Goal: Transaction & Acquisition: Purchase product/service

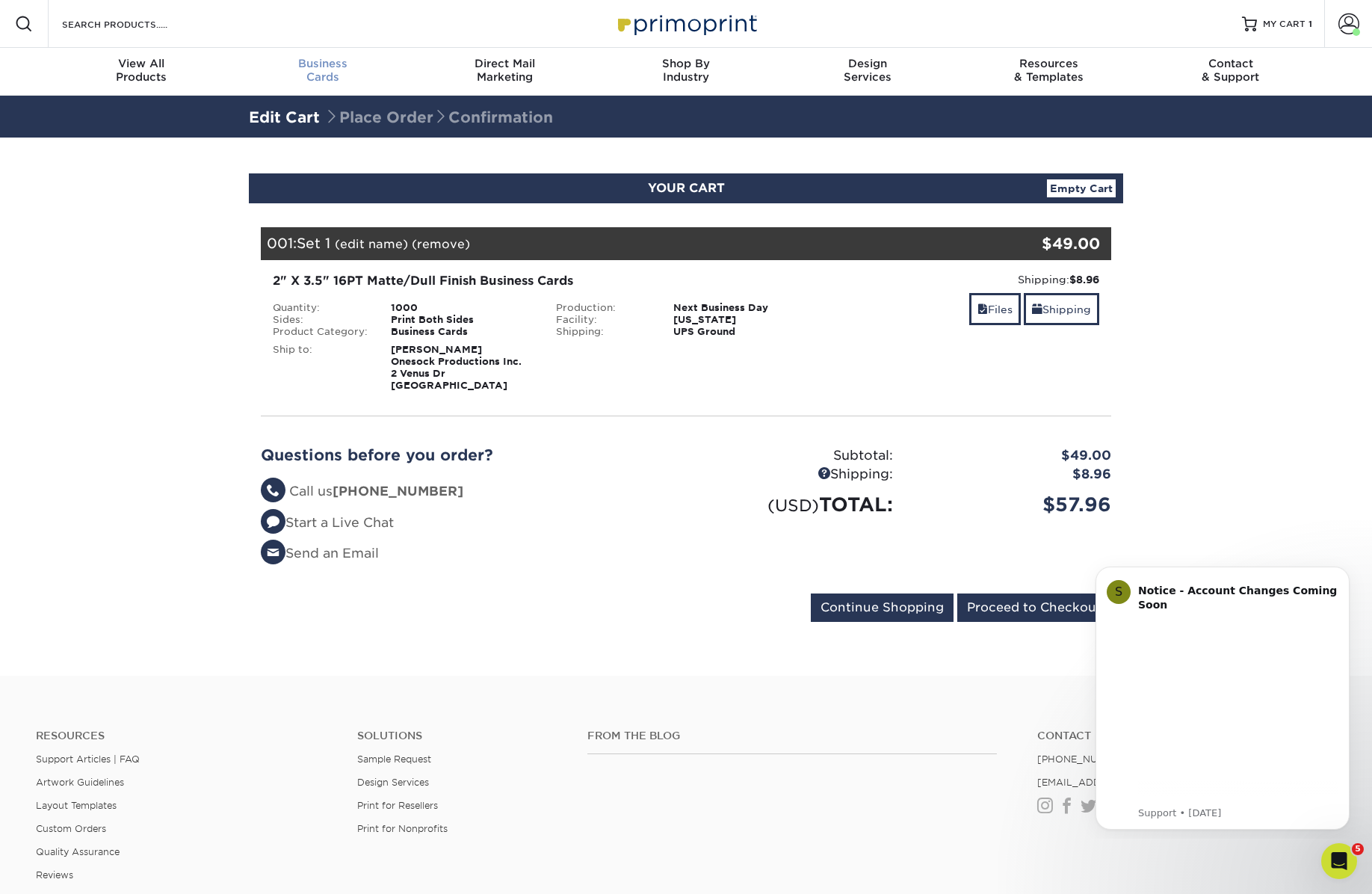
click at [318, 65] on span "Business" at bounding box center [323, 63] width 181 height 13
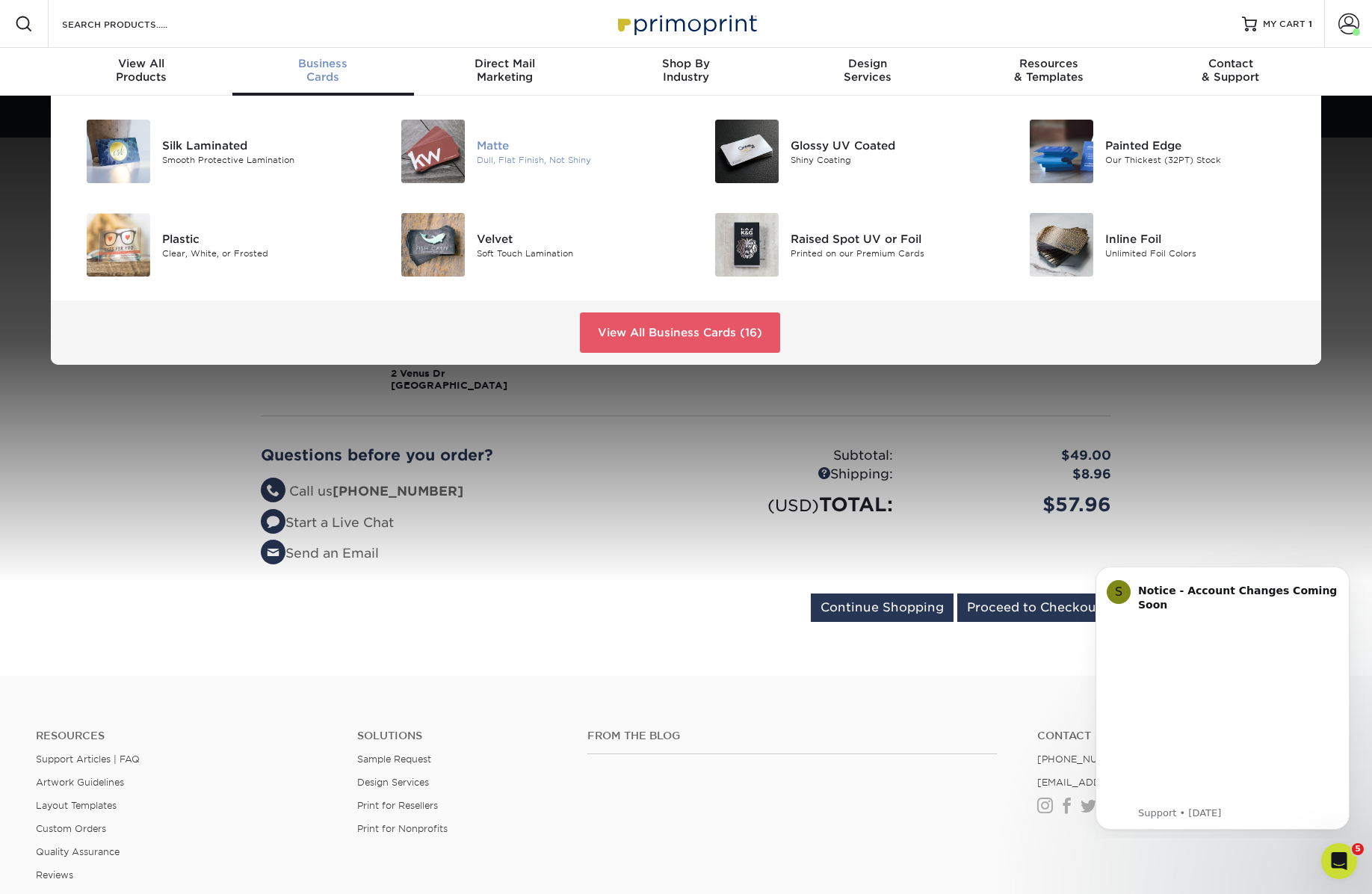
click at [496, 147] on div "Matte" at bounding box center [575, 145] width 198 height 16
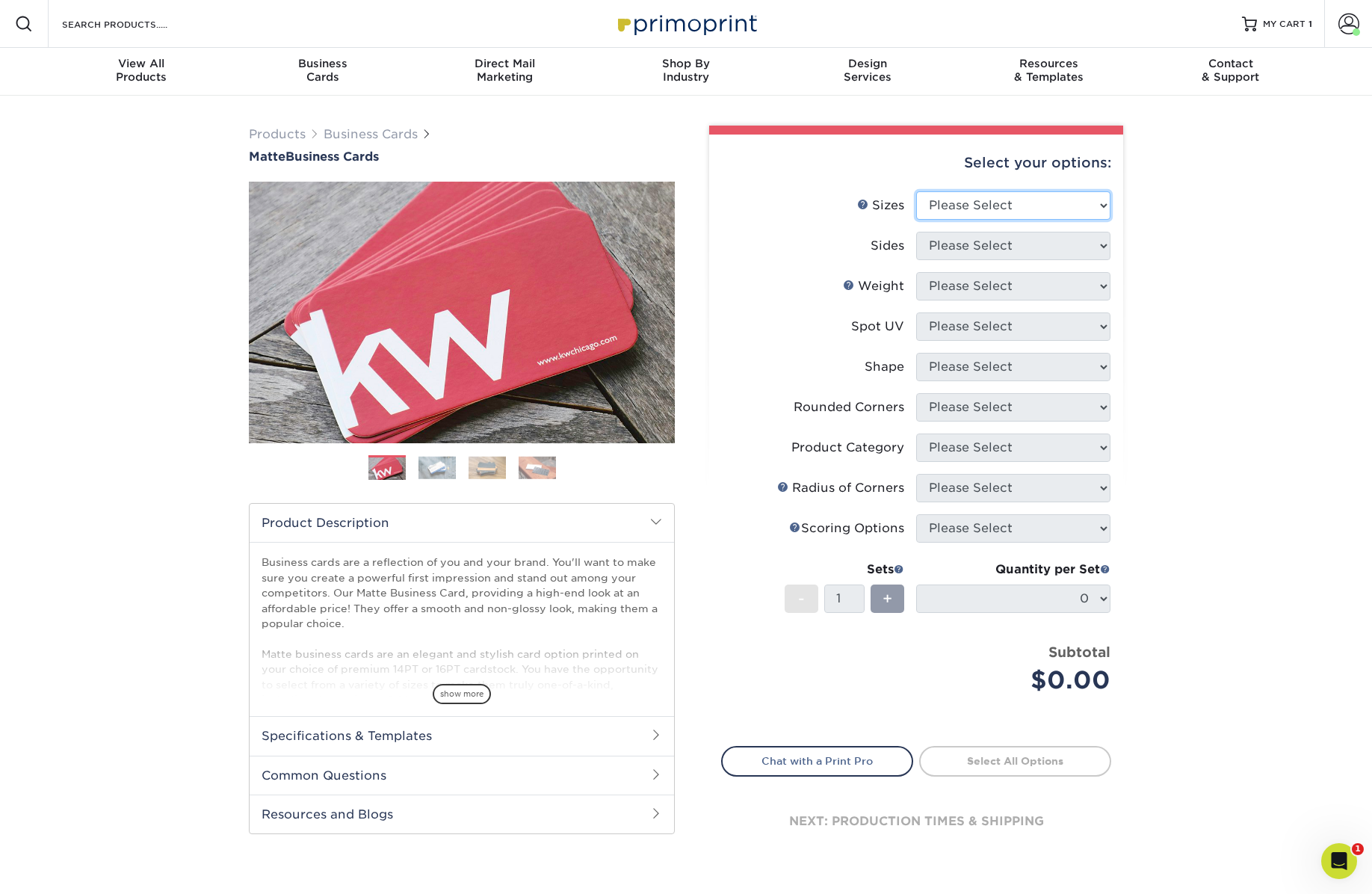
click at [981, 205] on select "Please Select 1.5" x 3.5" - Mini 1.75" x 3.5" - Mini 2" x 2" - Square 2" x 3" -…" at bounding box center [1013, 205] width 195 height 28
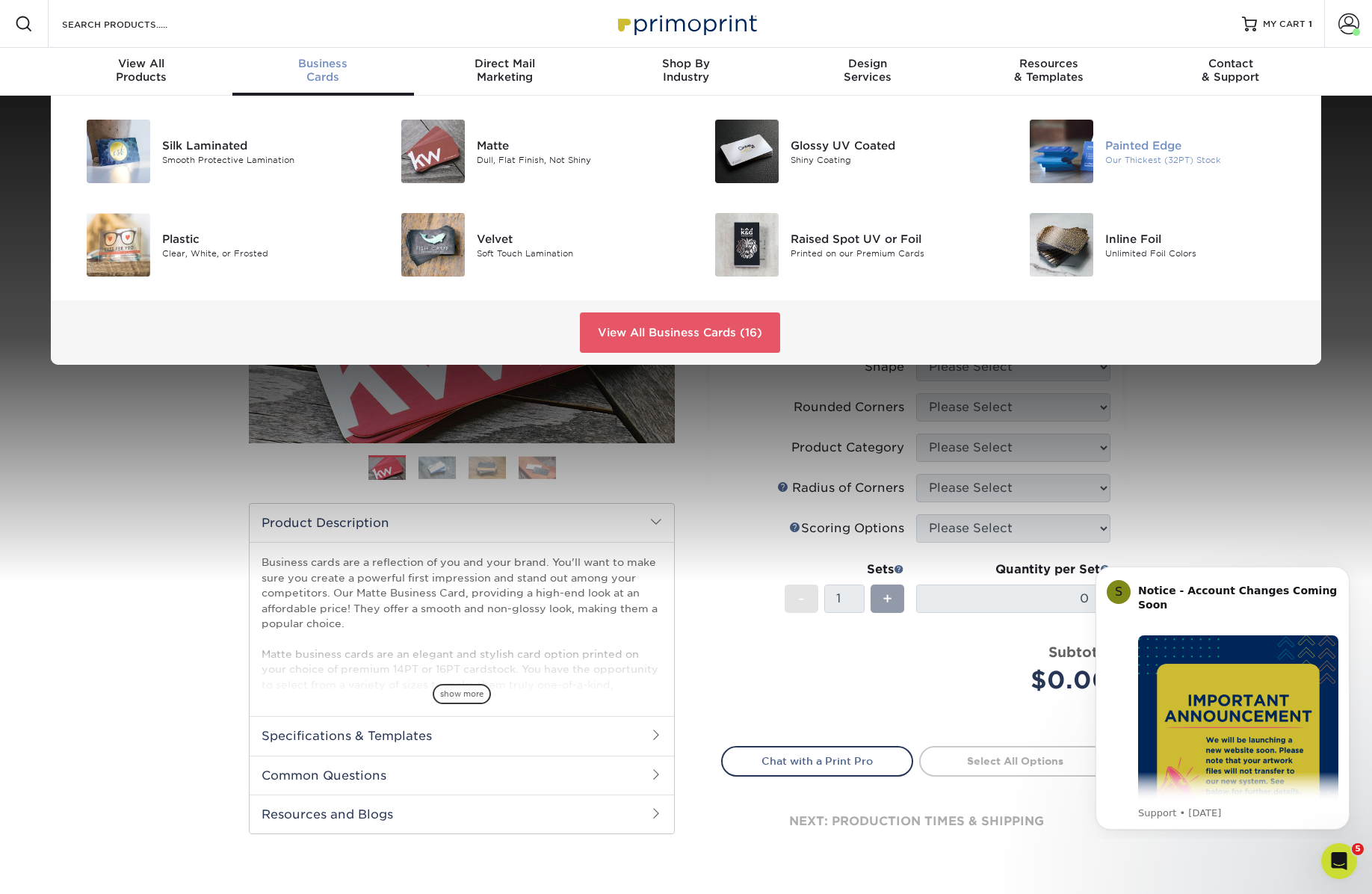
click at [1074, 161] on img at bounding box center [1061, 151] width 64 height 64
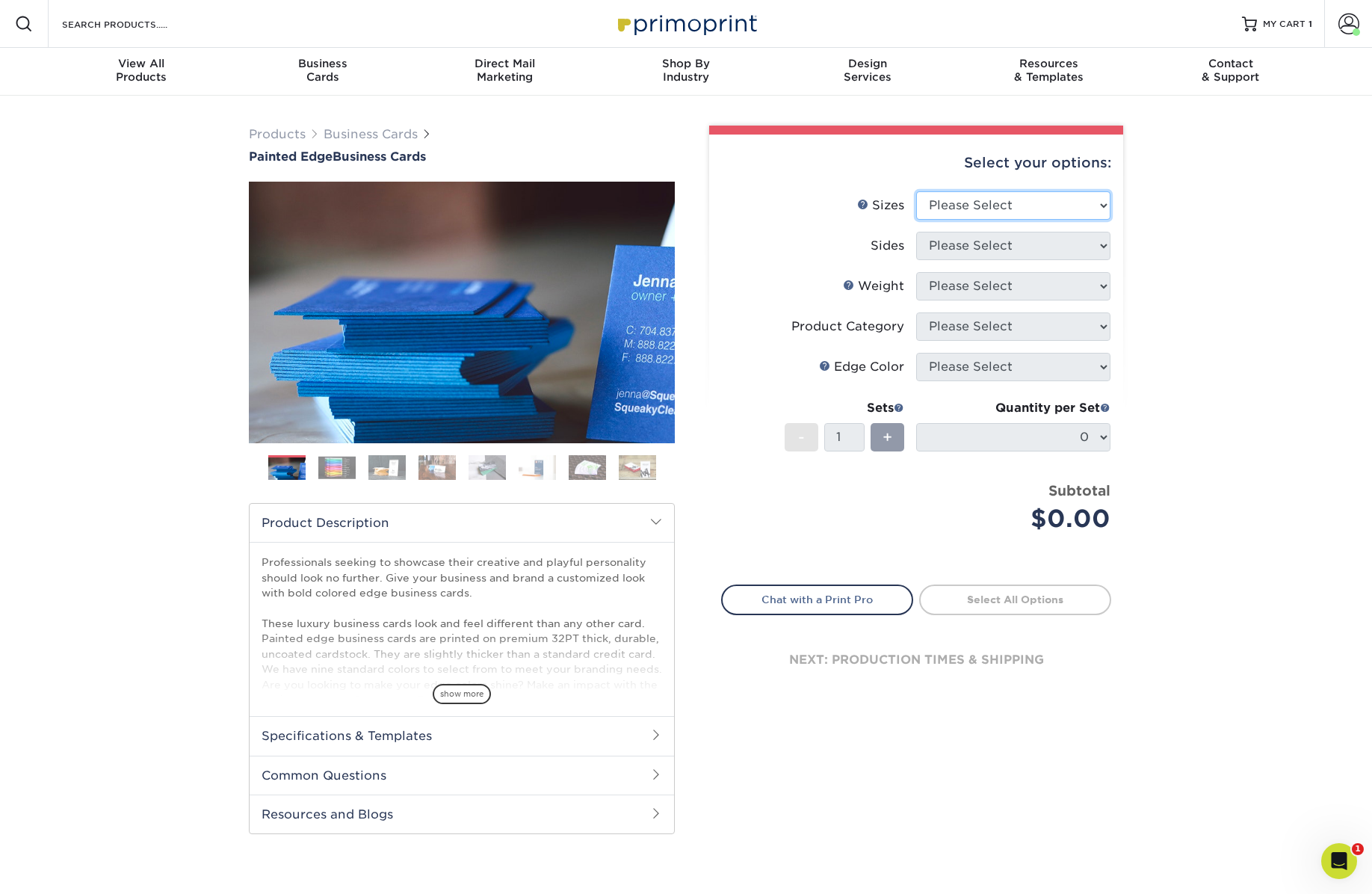
click at [996, 207] on select "Please Select 2" x 3.5" - Standard 2.125" x 3.375" - European 2.5" x 2.5" - Squ…" at bounding box center [1013, 205] width 195 height 28
select select "2.00x3.50"
click at [916, 192] on select "Please Select 2" x 3.5" - Standard 2.125" x 3.375" - European 2.5" x 2.5" - Squ…" at bounding box center [1013, 205] width 195 height 28
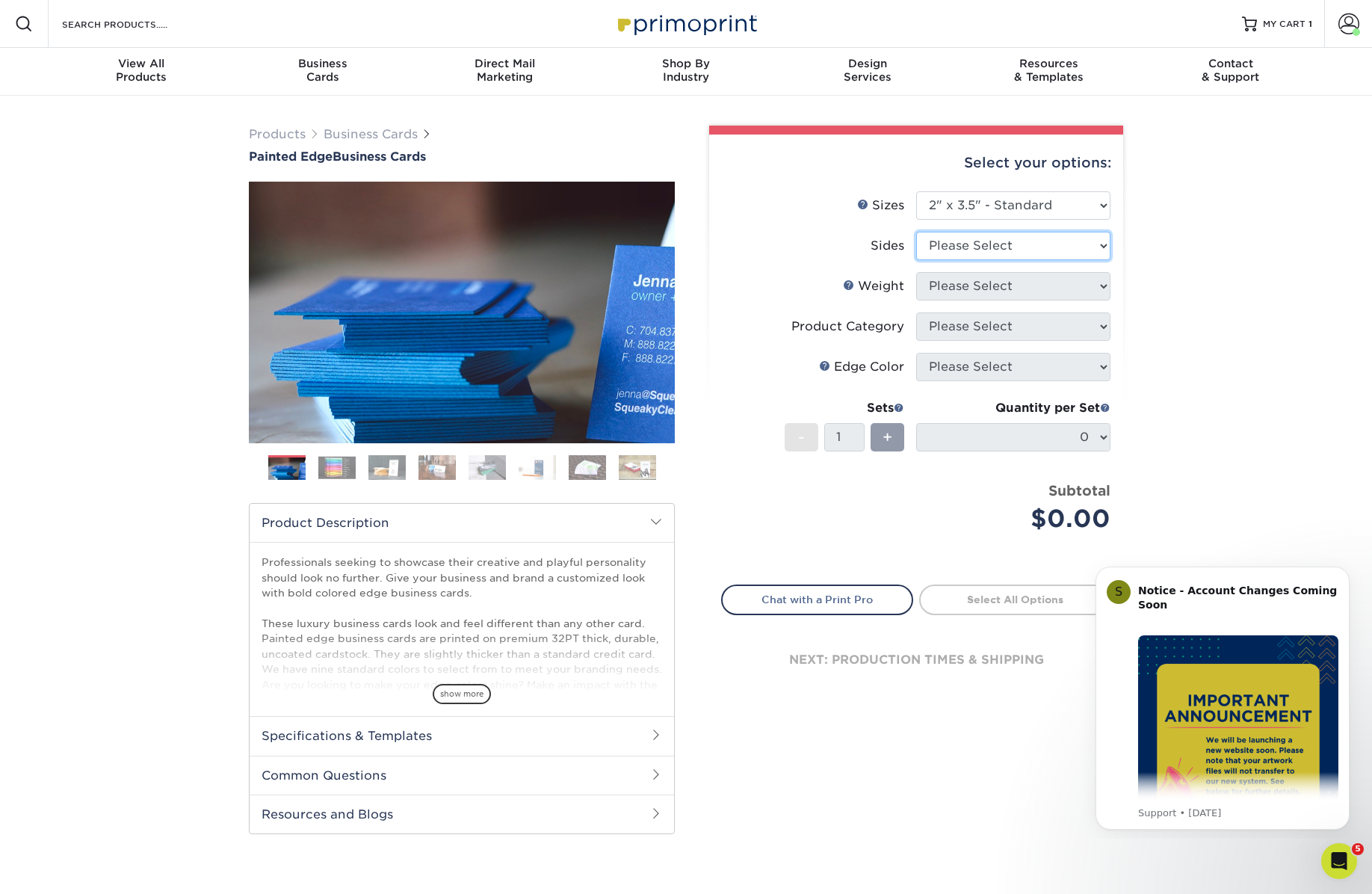
click at [958, 248] on select "Please Select Print Both Sides Print Front Only" at bounding box center [1013, 245] width 195 height 28
select select "13abbda7-1d64-4f25-8bb2-c179b224825d"
click at [916, 232] on select "Please Select Print Both Sides Print Front Only" at bounding box center [1013, 245] width 195 height 28
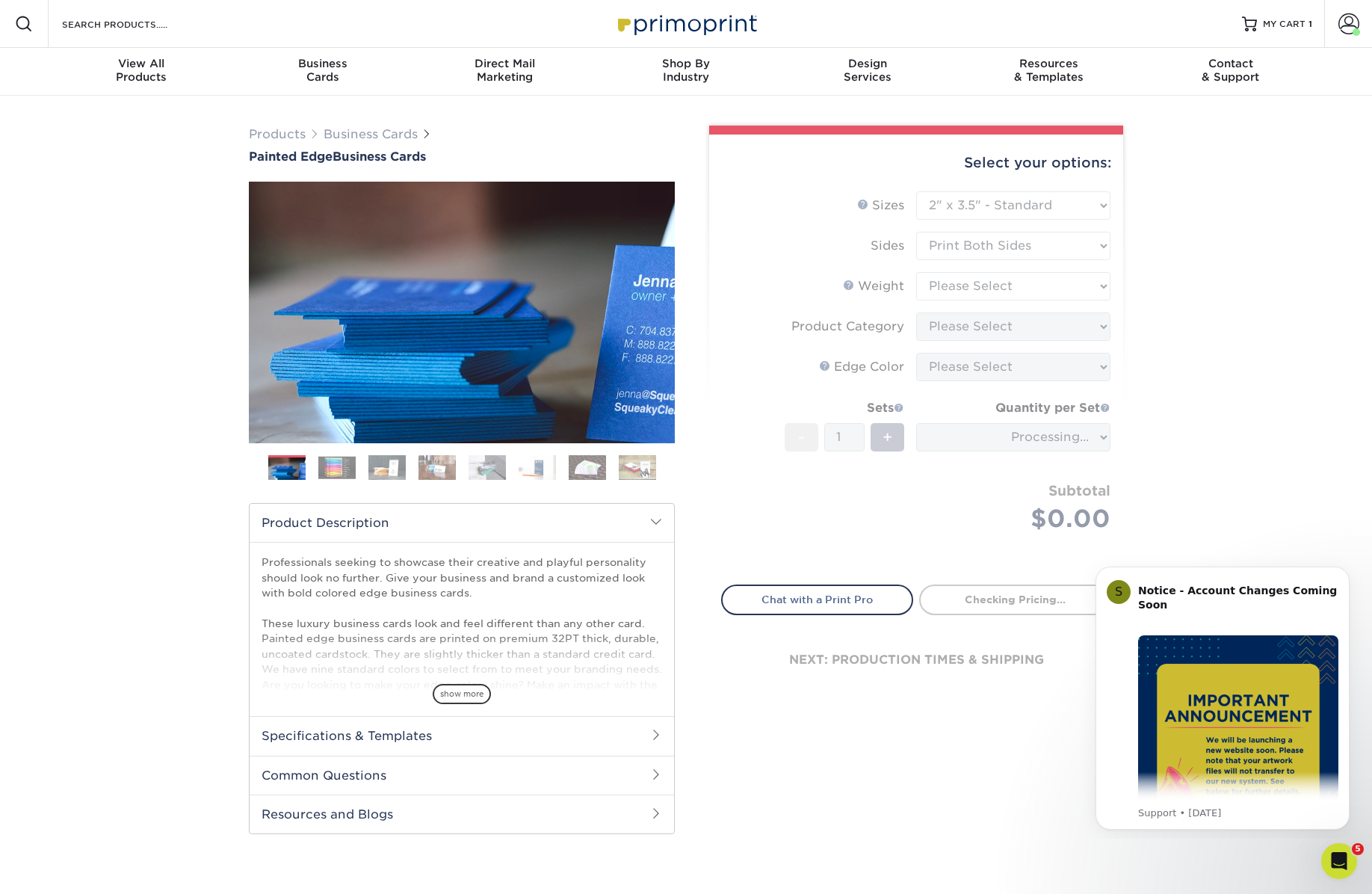
click at [948, 285] on form "Sizes Help Sizes Please Select 2" x 3.5" - Standard 2.125" x 3.375" - European …" at bounding box center [915, 379] width 390 height 376
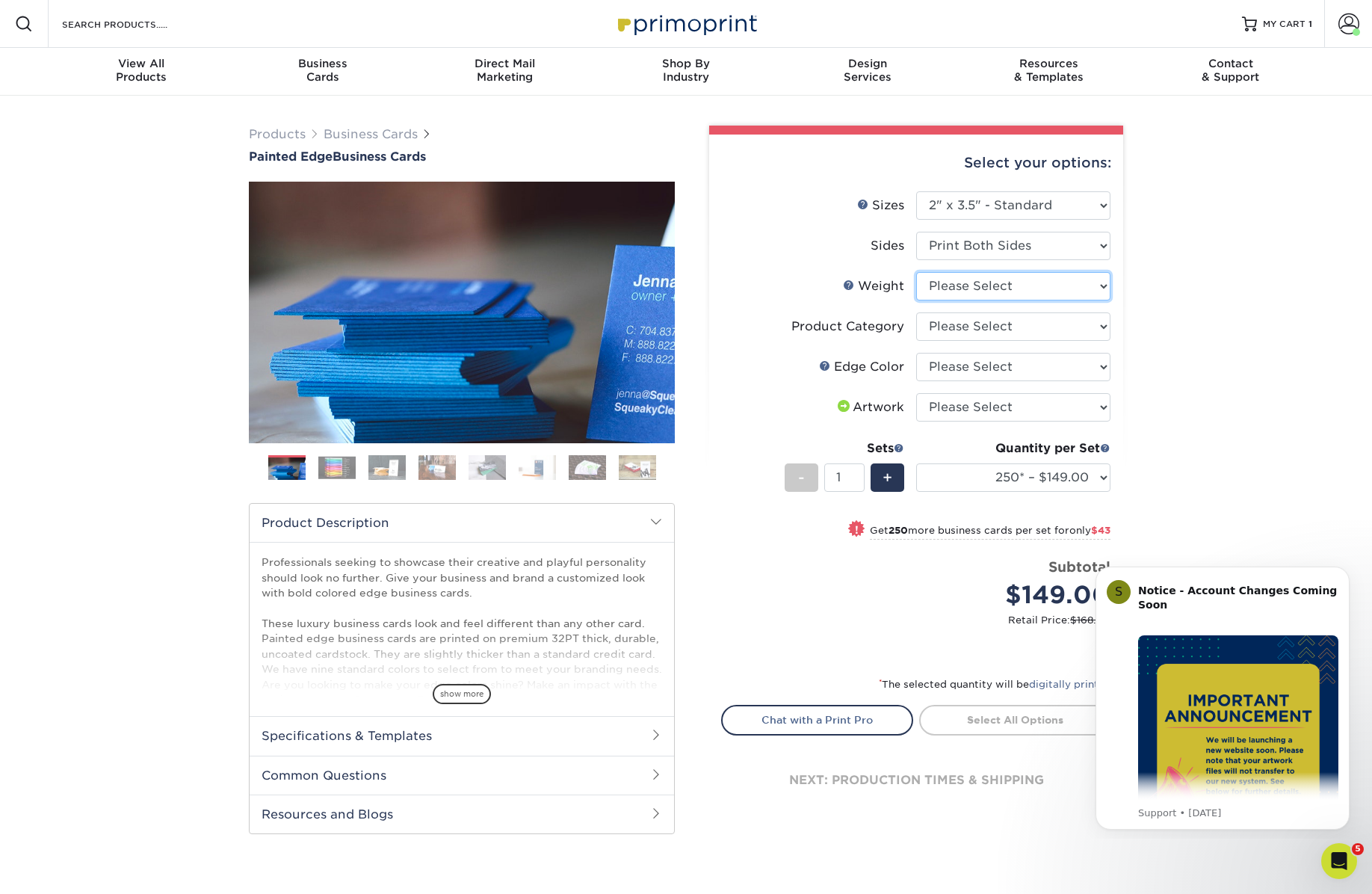
click at [948, 285] on select "Please Select 32PTUC" at bounding box center [1013, 286] width 195 height 28
select select "32PTUC"
click at [916, 272] on select "Please Select 32PTUC" at bounding box center [1013, 286] width 195 height 28
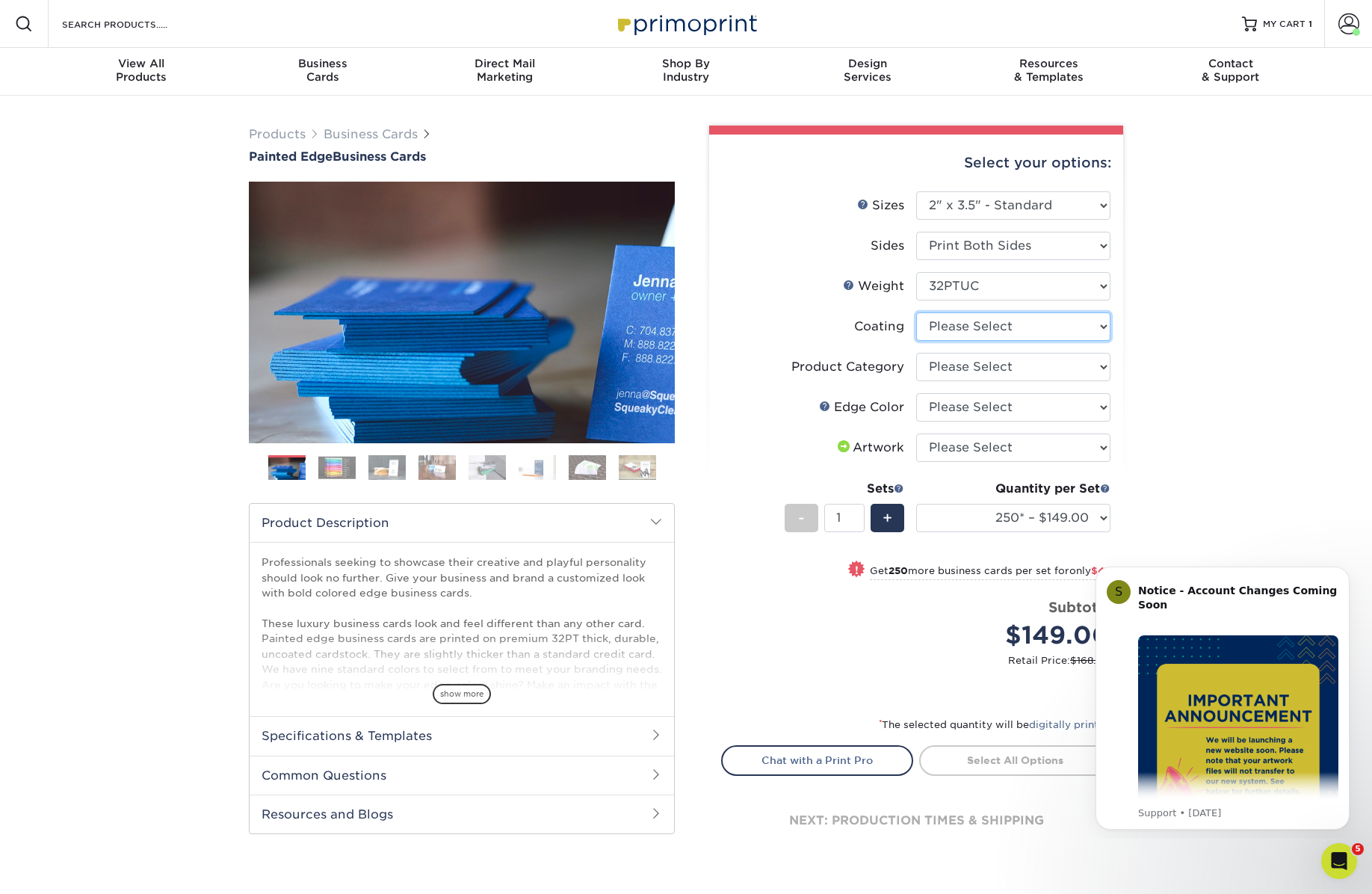
click at [954, 326] on select at bounding box center [1013, 326] width 195 height 28
select select "3e7618de-abca-4bda-9f97-8b9129e913d8"
click at [916, 312] on select at bounding box center [1013, 326] width 195 height 28
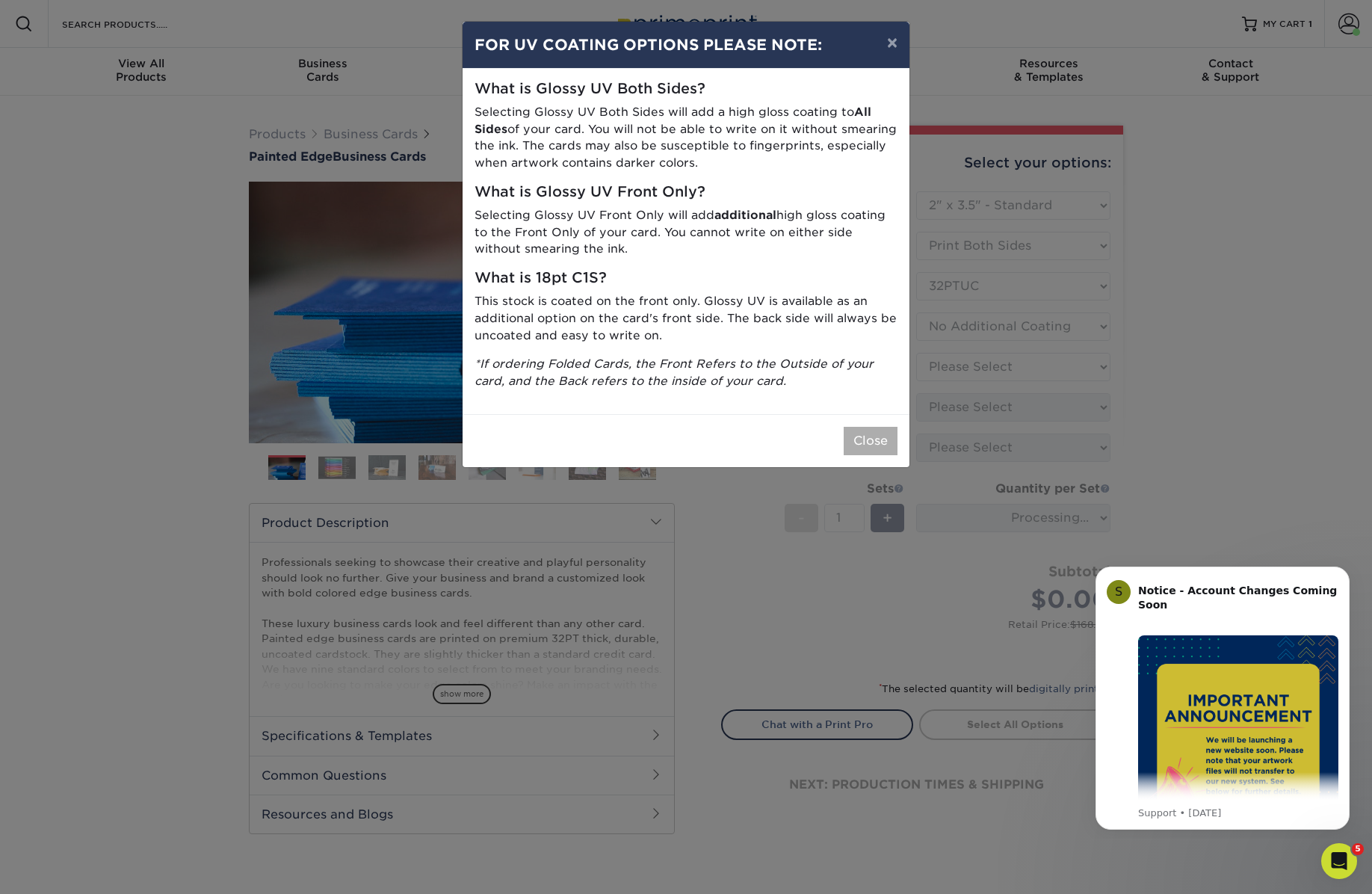
click at [879, 439] on button "Close" at bounding box center [871, 441] width 54 height 28
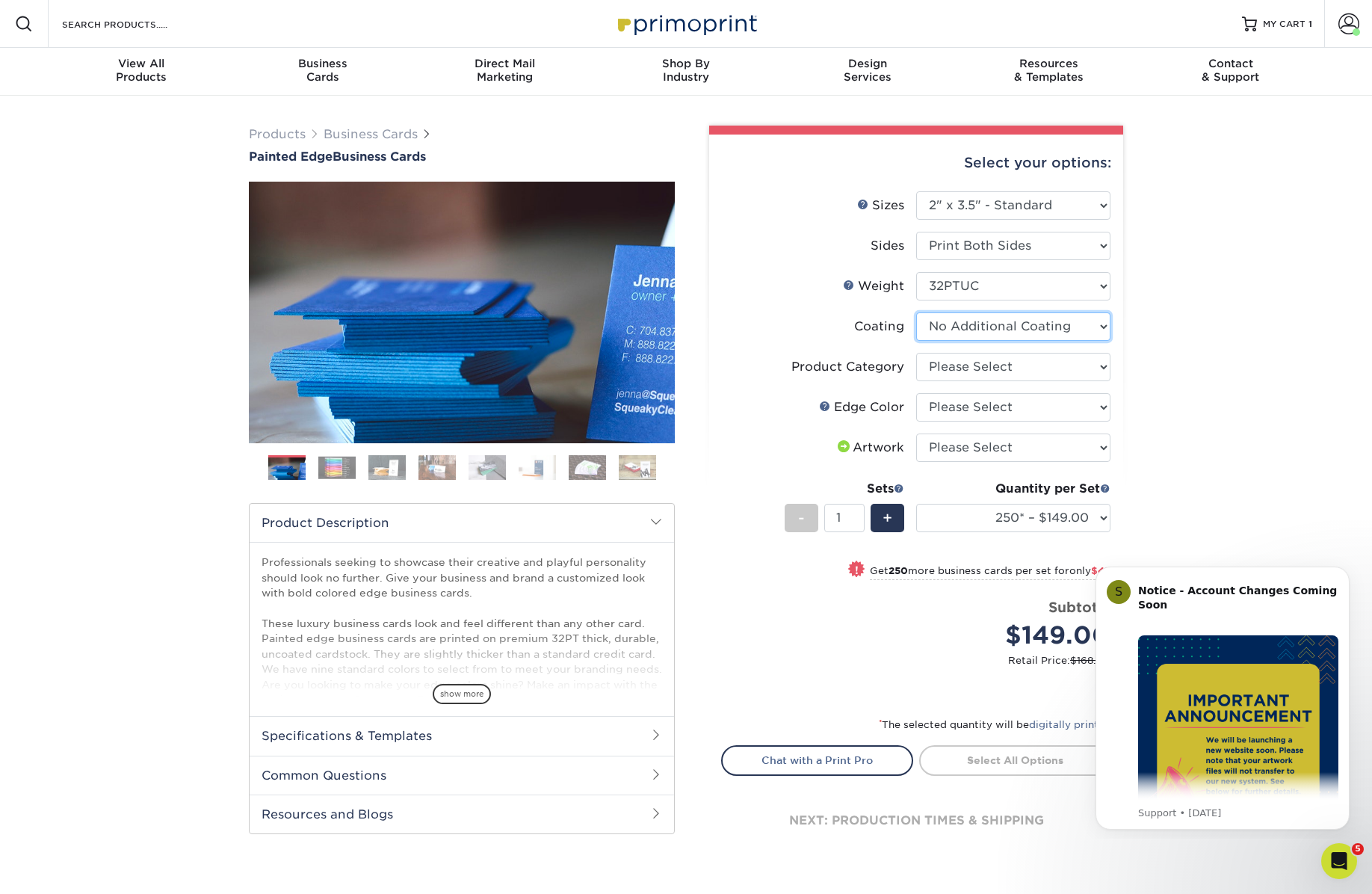
click at [955, 327] on select at bounding box center [1013, 326] width 195 height 28
click at [947, 374] on select "Please Select Business Cards" at bounding box center [1013, 367] width 195 height 28
select select "3b5148f1-0588-4f88-a218-97bcfdce65c1"
click at [916, 353] on select "Please Select Business Cards" at bounding box center [1013, 367] width 195 height 28
click at [944, 415] on select "Please Select Charcoal Black Brown Blue Pearlescent Blue Pearlescent Gold Pearl…" at bounding box center [1013, 407] width 195 height 28
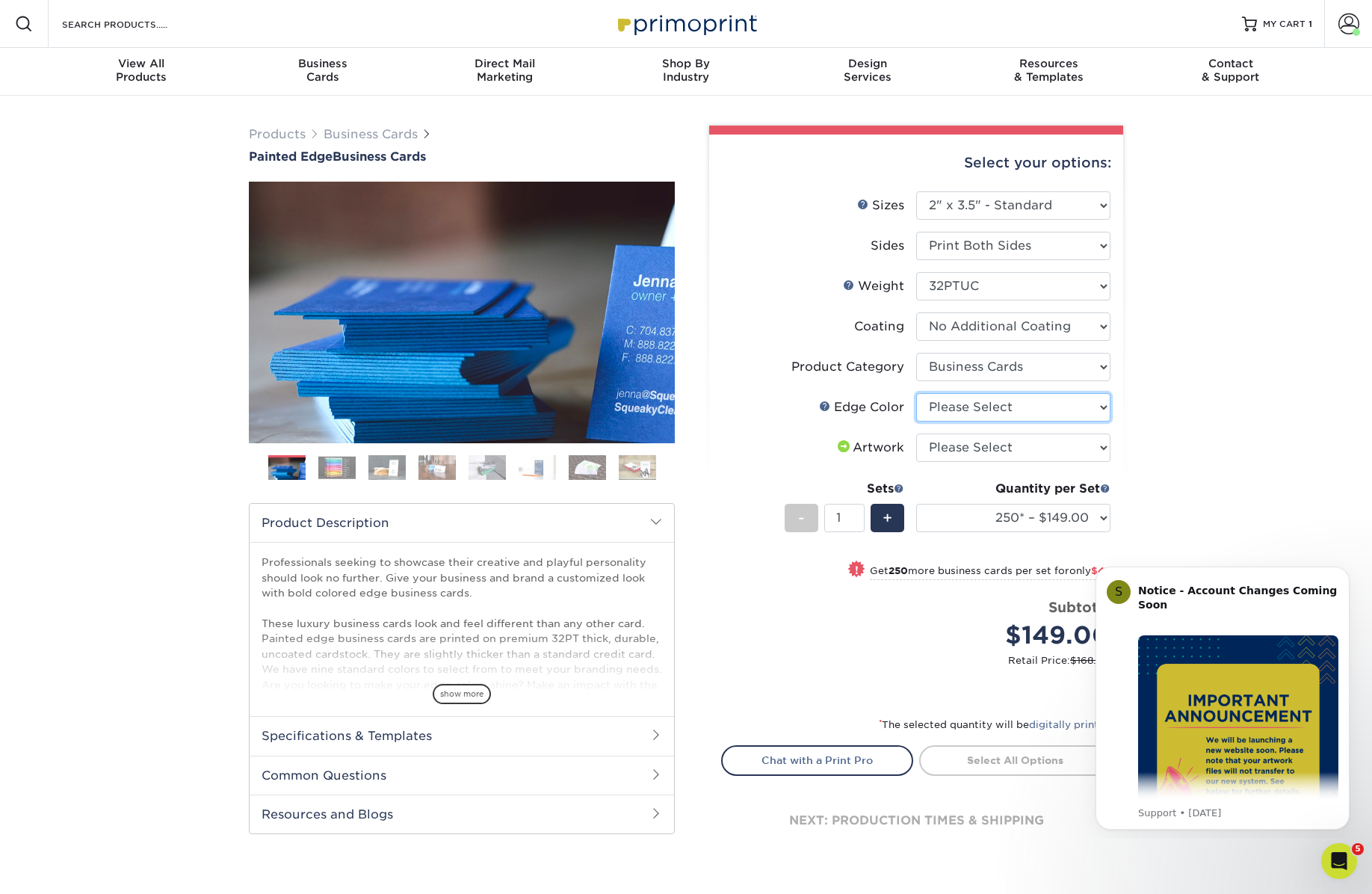
select select "10e26518-5367-427e-ae74-75a27635cd39"
click at [916, 393] on select "Please Select Charcoal Black Brown Blue Pearlescent Blue Pearlescent Gold Pearl…" at bounding box center [1013, 407] width 195 height 28
click at [337, 470] on img at bounding box center [337, 468] width 38 height 23
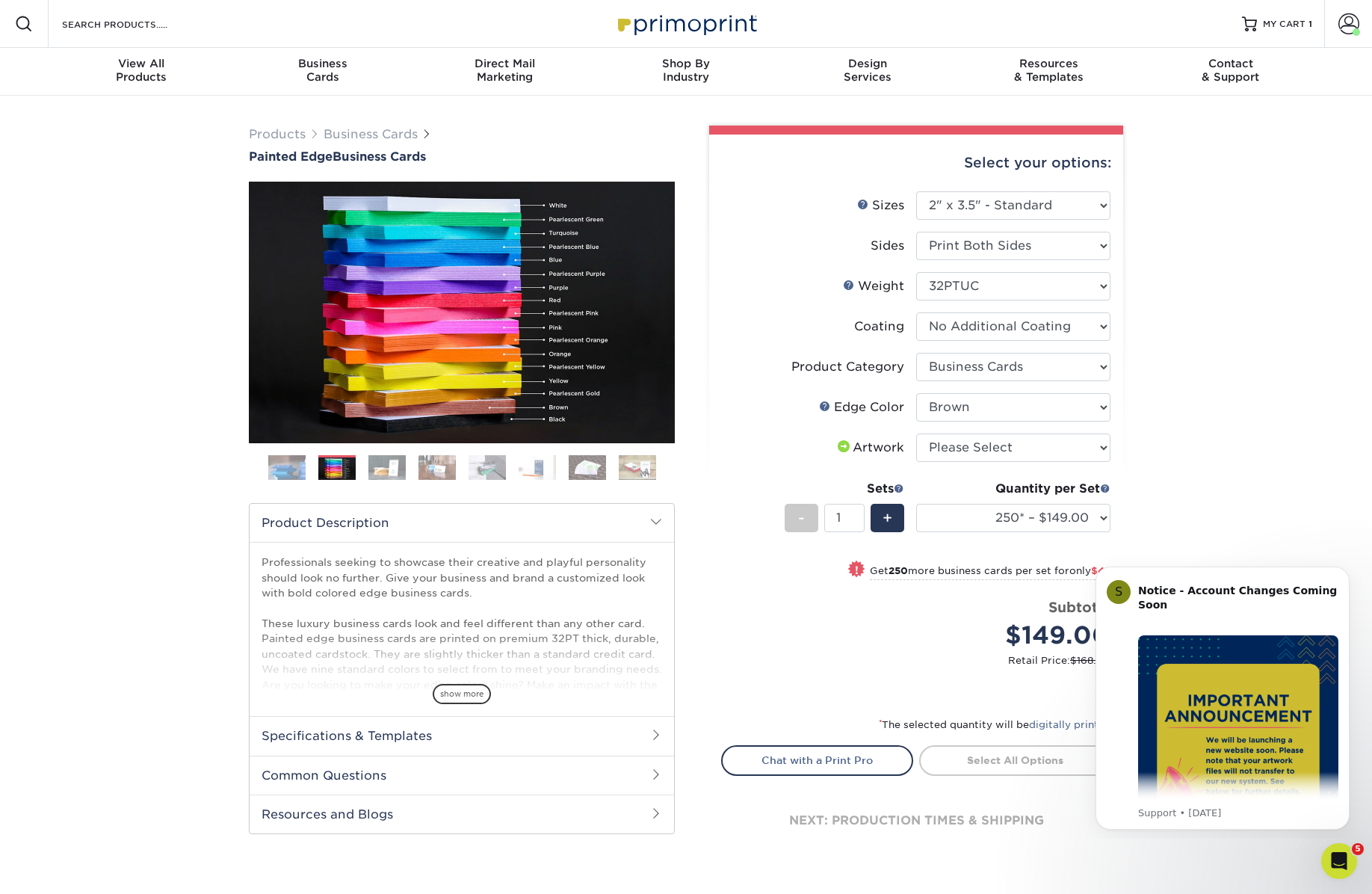
click at [1247, 512] on div "Products Business Cards Painted Edge Business Cards Previous Next" at bounding box center [686, 507] width 1372 height 824
click at [1336, 862] on icon "Open Intercom Messenger" at bounding box center [1337, 859] width 25 height 25
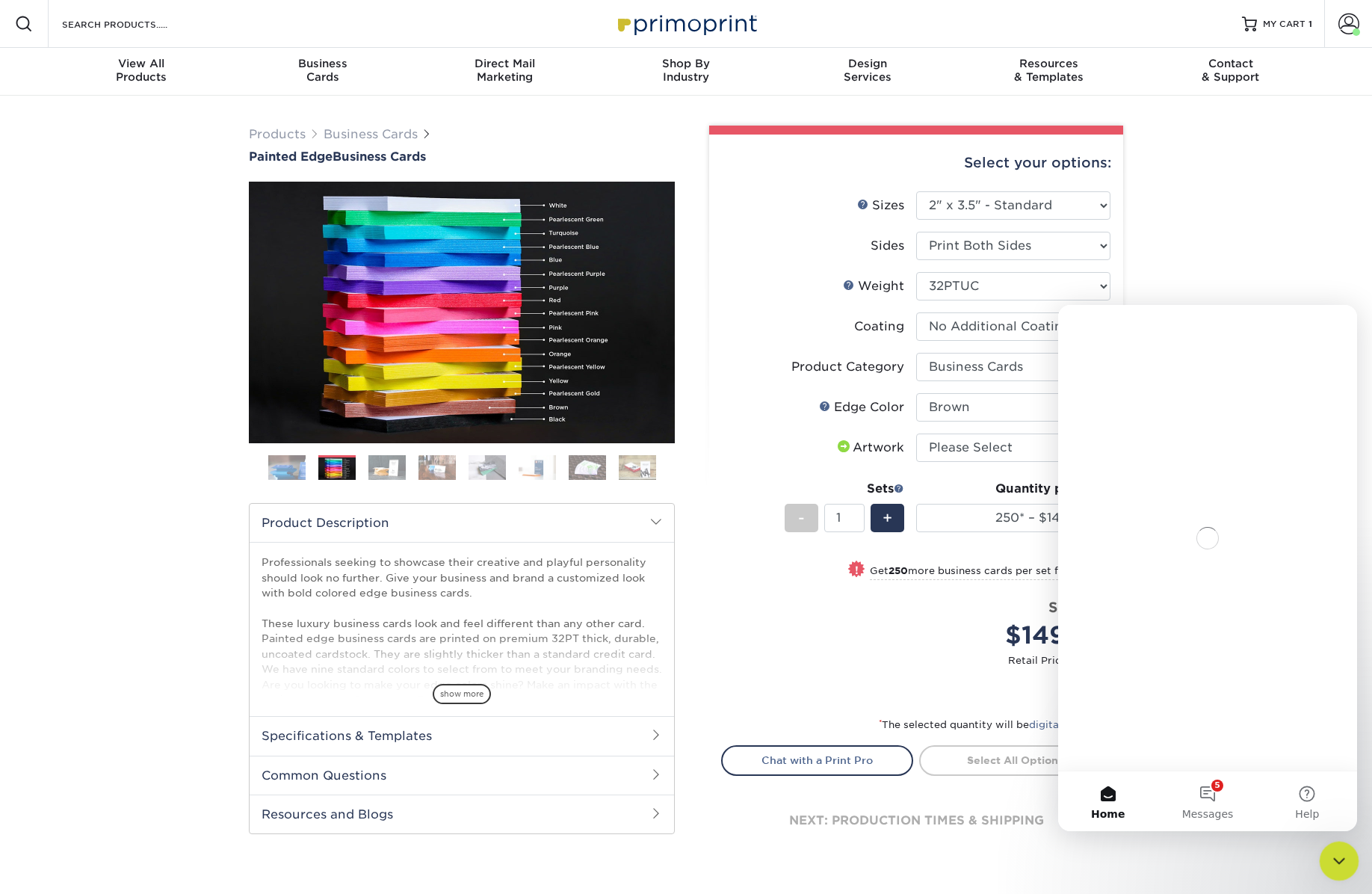
click at [1338, 862] on icon "Close Intercom Messenger" at bounding box center [1336, 859] width 18 height 18
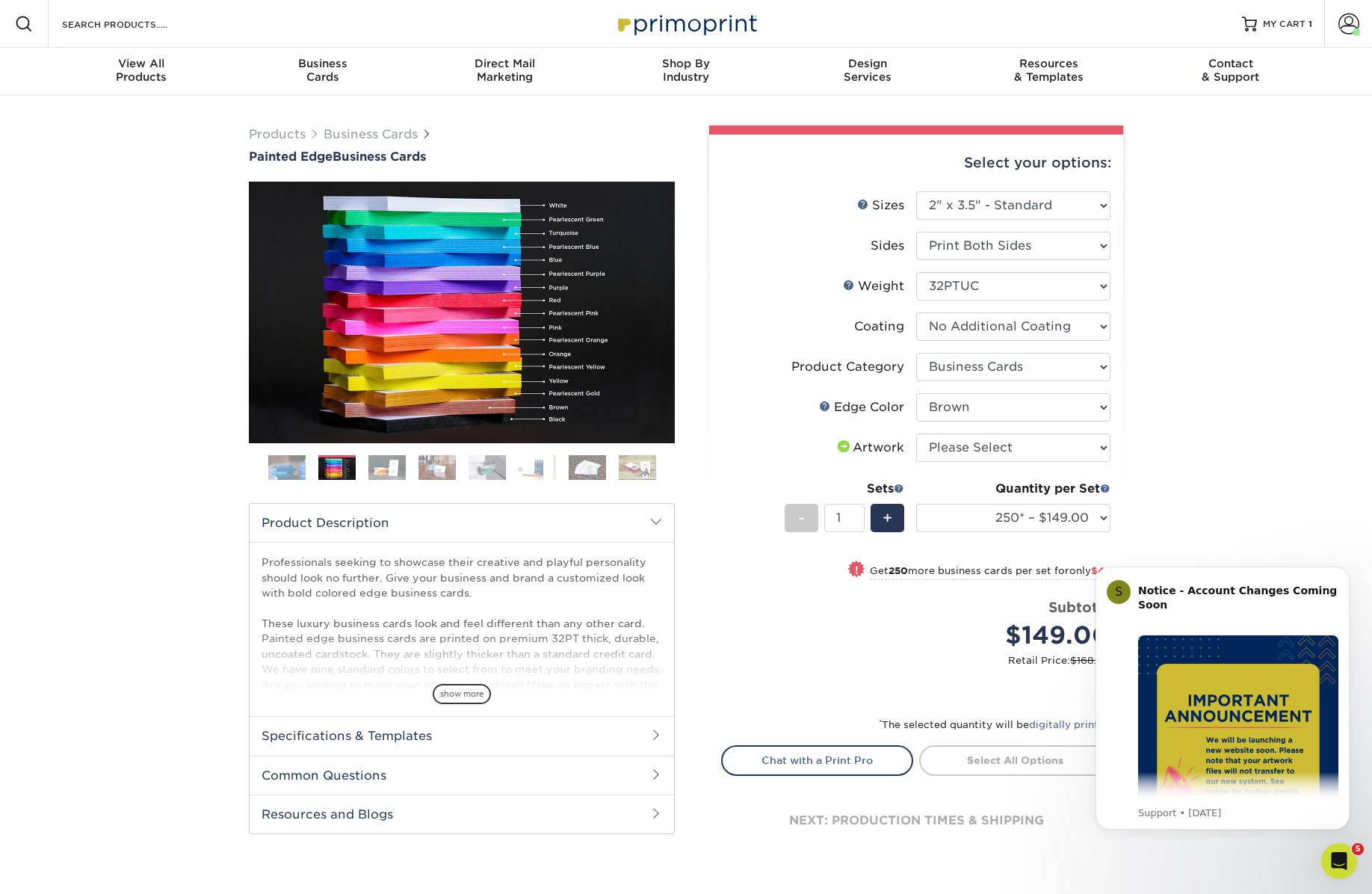
click at [884, 615] on div "Price per set $149.00" at bounding box center [818, 625] width 195 height 57
click at [884, 609] on div "Price per set $149.00" at bounding box center [818, 625] width 195 height 57
click at [987, 447] on select "Please Select I will upload files I need a design - $100" at bounding box center [1013, 447] width 195 height 28
select select "upload"
click at [916, 433] on select "Please Select I will upload files I need a design - $100" at bounding box center [1013, 447] width 195 height 28
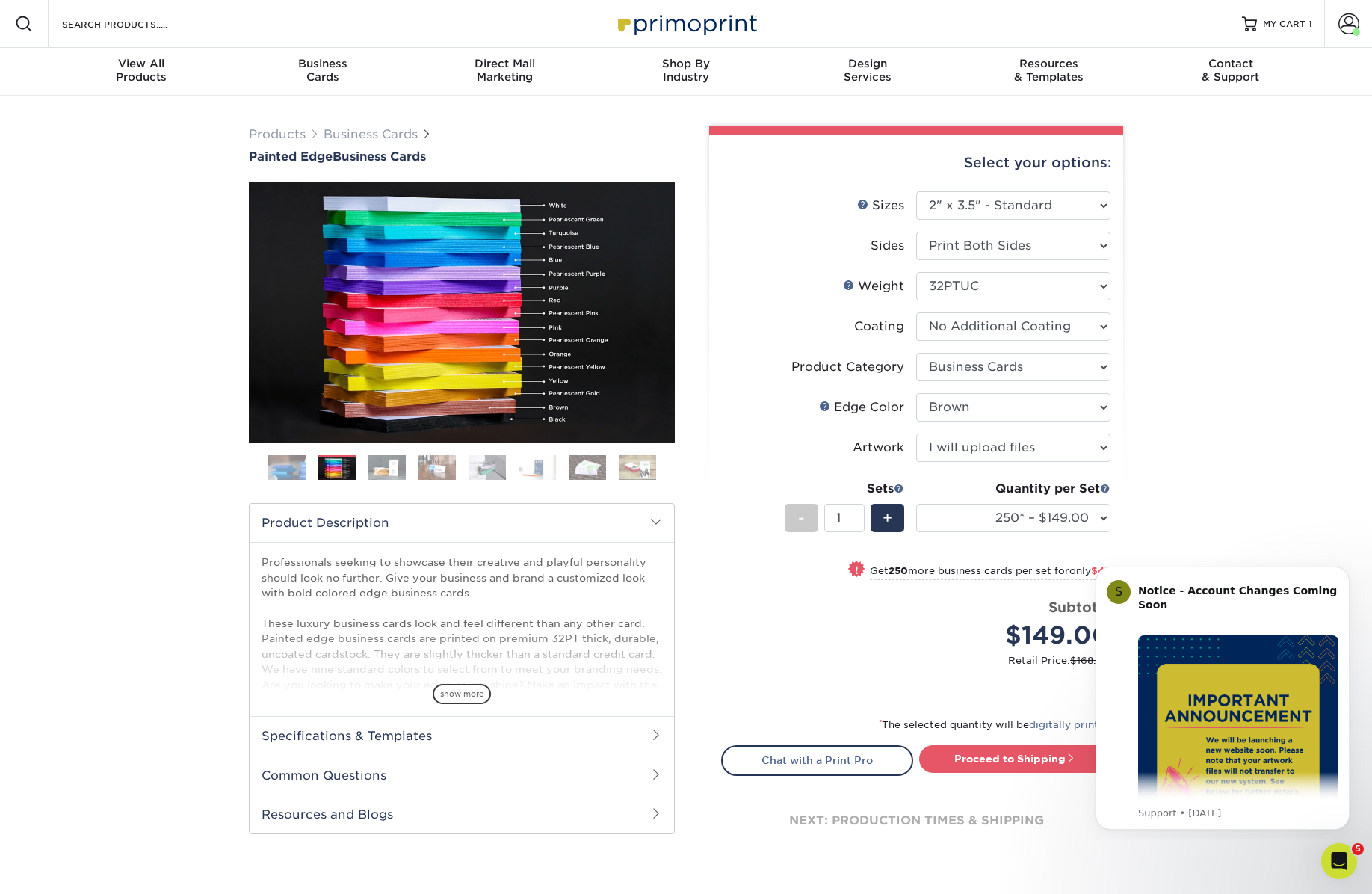
click at [1249, 362] on div "Products Business Cards Painted Edge Business Cards Previous Next" at bounding box center [686, 507] width 1372 height 824
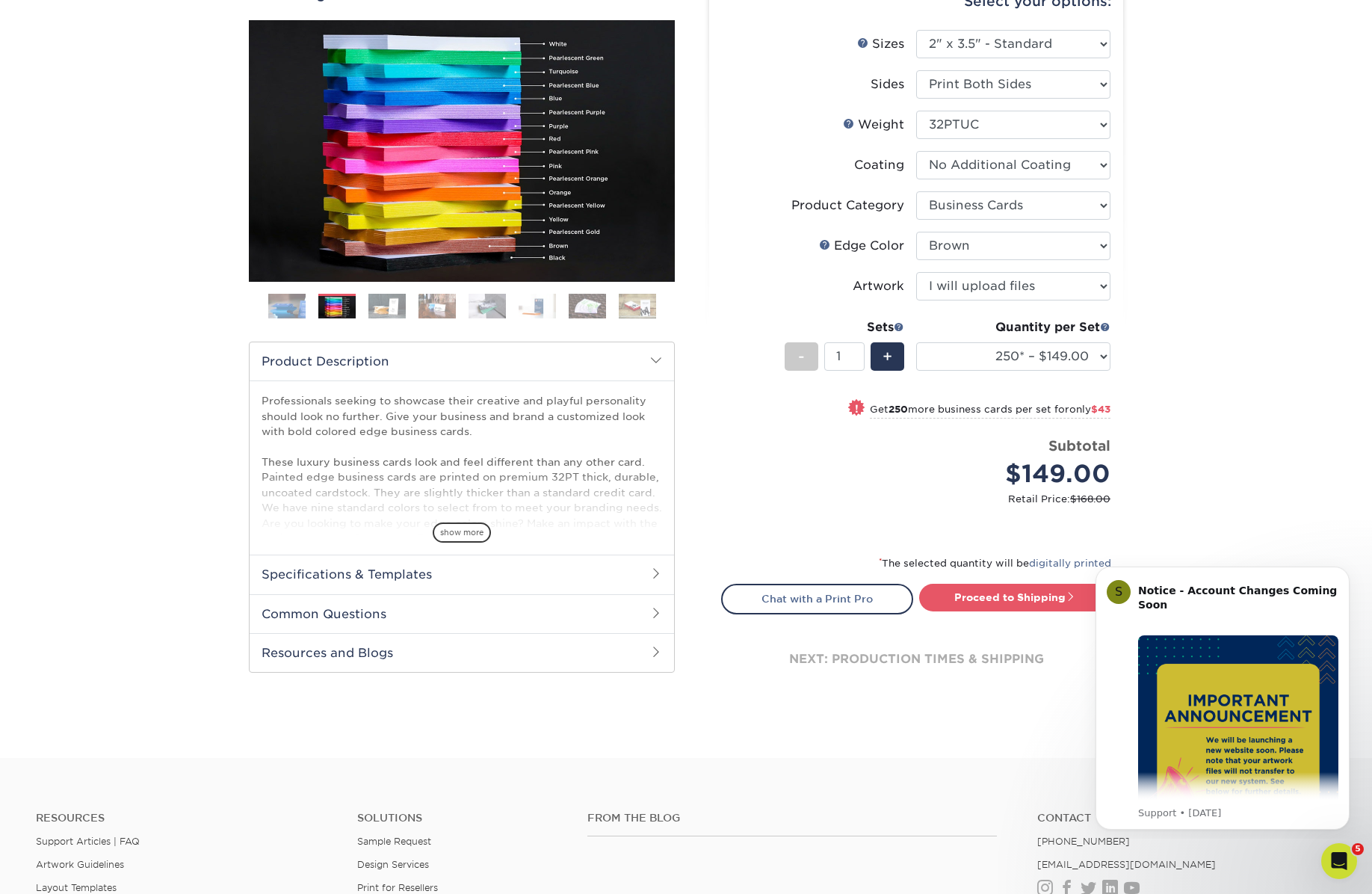
scroll to position [178, 0]
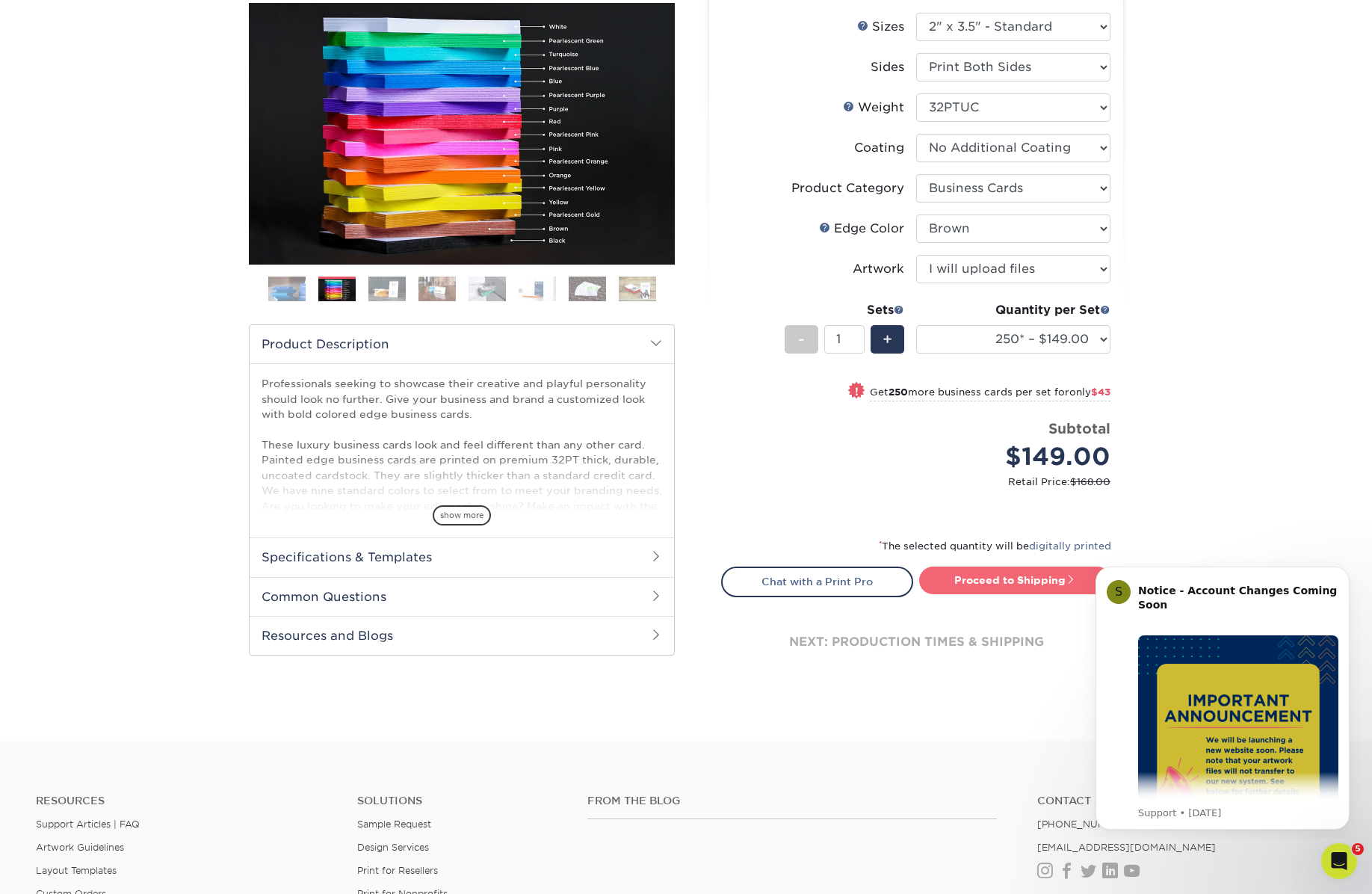
click at [990, 580] on link "Proceed to Shipping" at bounding box center [1015, 579] width 192 height 27
type input "Set 1"
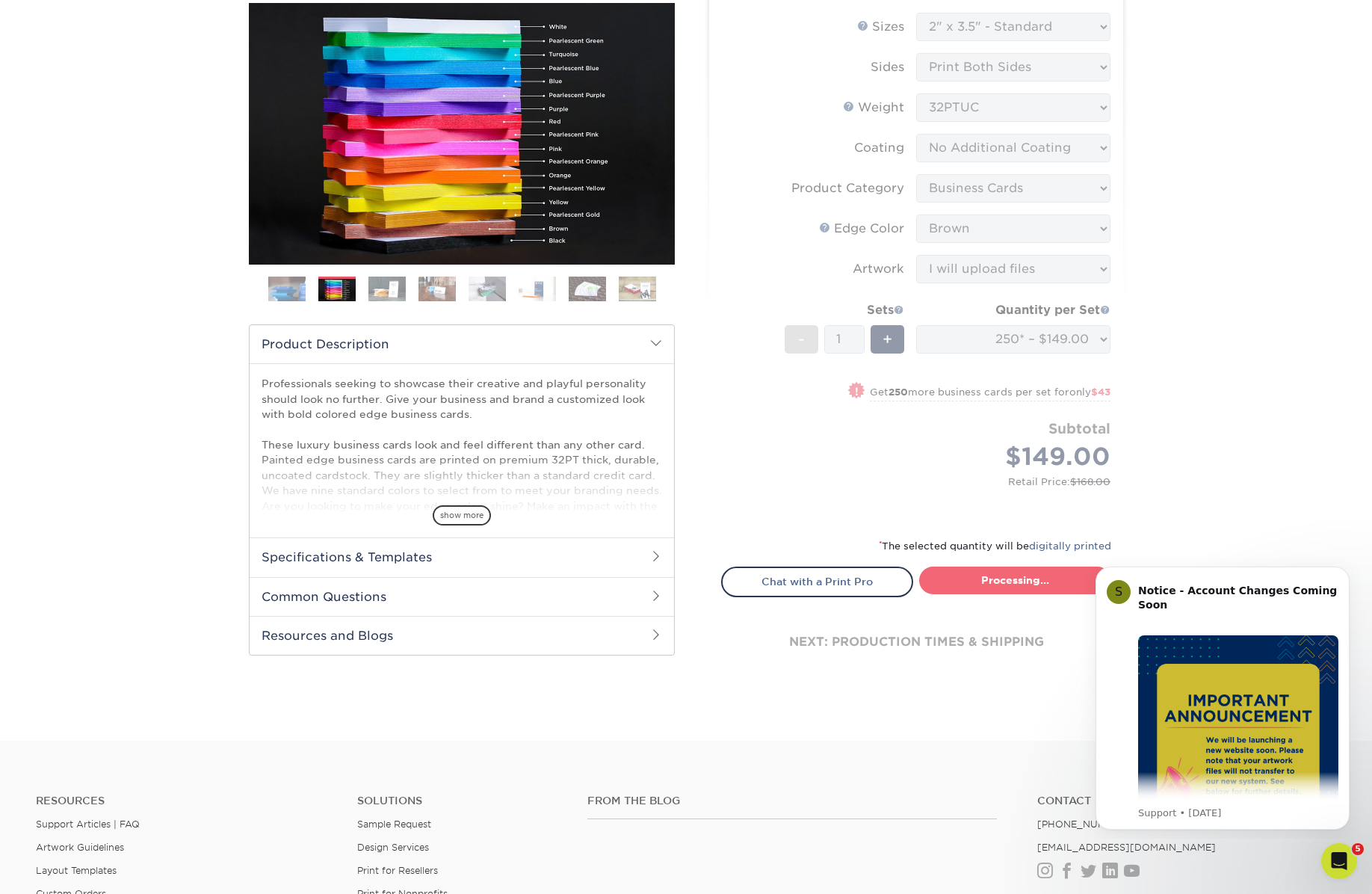
select select "b1d50ed3-fc81-464d-a1d8-d1915fbce704"
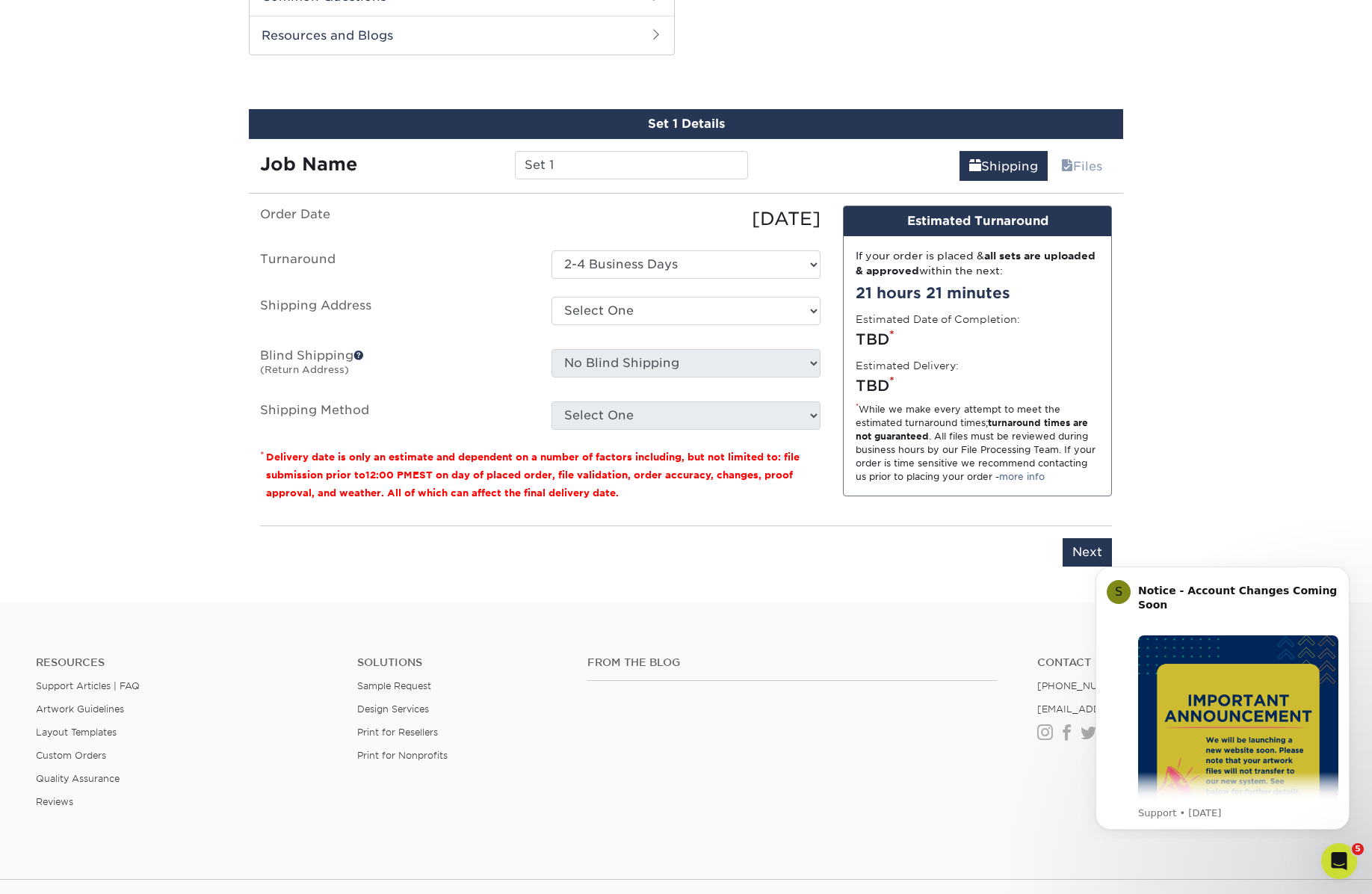
scroll to position [786, 0]
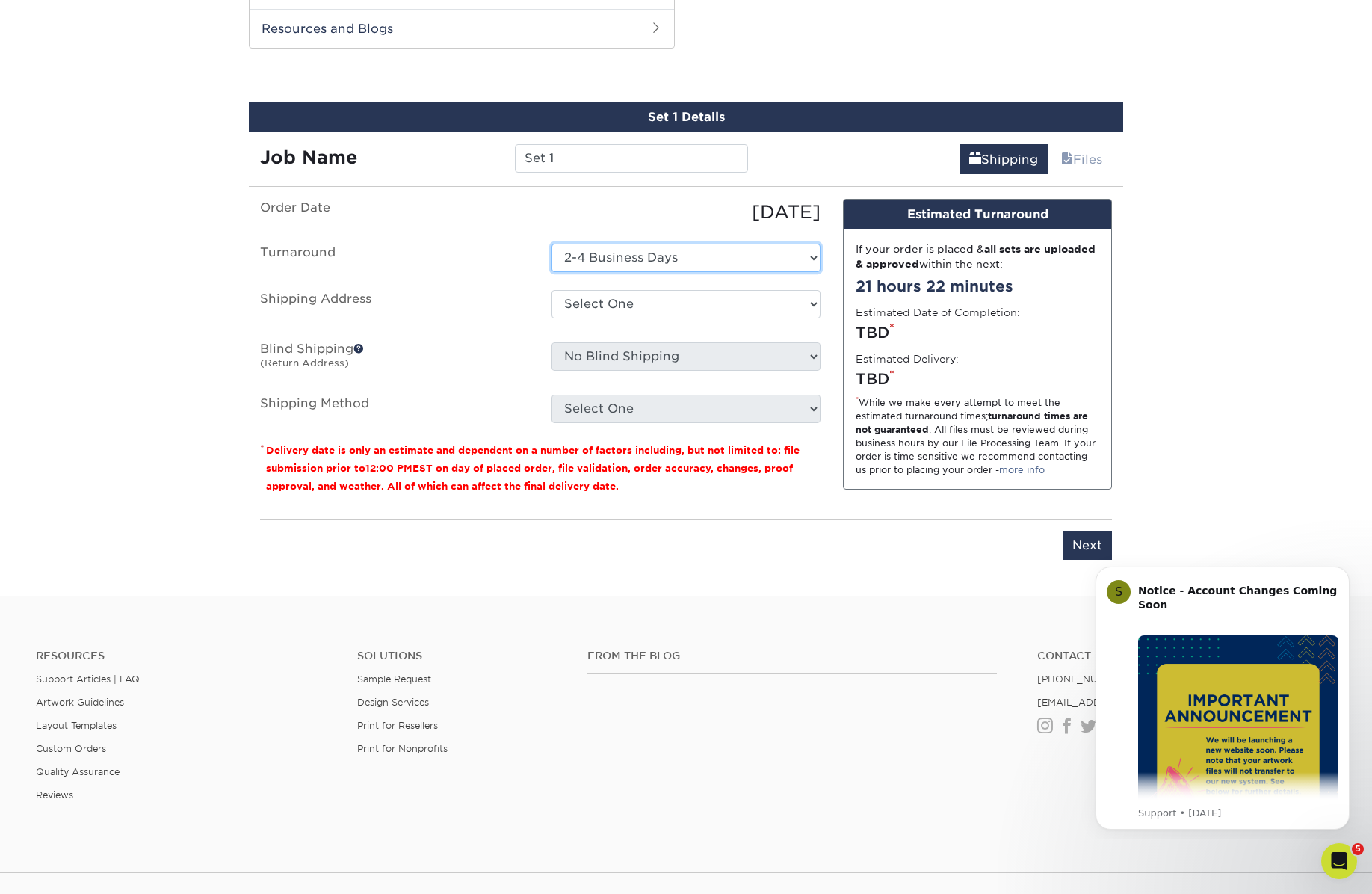
click at [592, 255] on select "Select One 2-4 Business Days" at bounding box center [686, 258] width 269 height 28
click at [551, 244] on select "Select One 2-4 Business Days" at bounding box center [686, 258] width 269 height 28
click at [589, 297] on select "Select One [PERSON_NAME] [GEOGRAPHIC_DATA] + Add New Address" at bounding box center [686, 304] width 269 height 28
select select "274994"
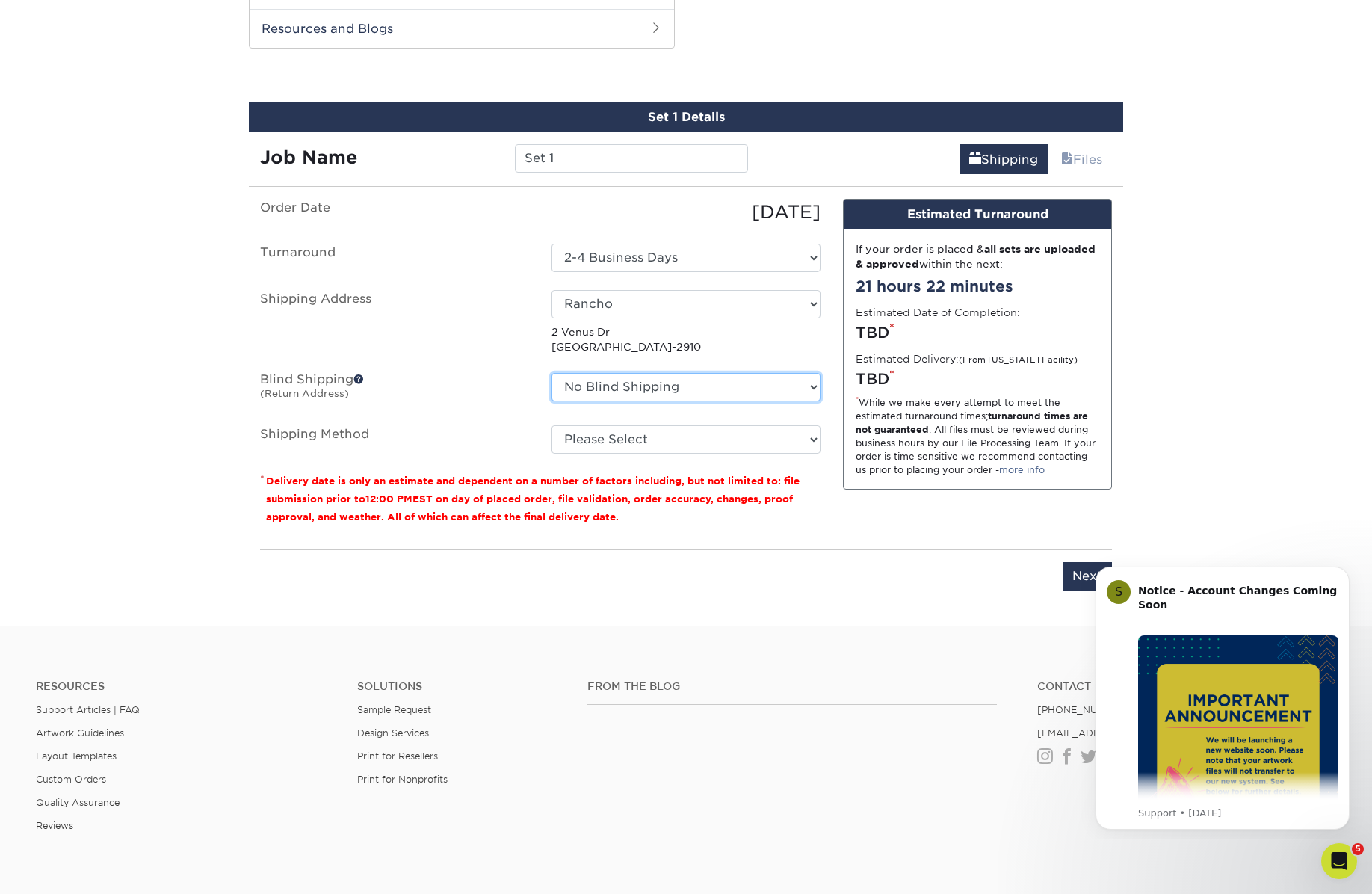
click at [604, 374] on select "No Blind Shipping [PERSON_NAME] [GEOGRAPHIC_DATA] + Add New Address" at bounding box center [686, 387] width 269 height 28
click at [551, 373] on select "No Blind Shipping [PERSON_NAME] [GEOGRAPHIC_DATA] + Add New Address" at bounding box center [686, 387] width 269 height 28
click at [611, 430] on select "Please Select Ground Shipping (+$7.84) 3 Day Shipping Service (+$20.06) 2 Day A…" at bounding box center [686, 439] width 269 height 28
select select "03"
click at [551, 425] on select "Please Select Ground Shipping (+$7.84) 3 Day Shipping Service (+$20.06) 2 Day A…" at bounding box center [686, 439] width 269 height 28
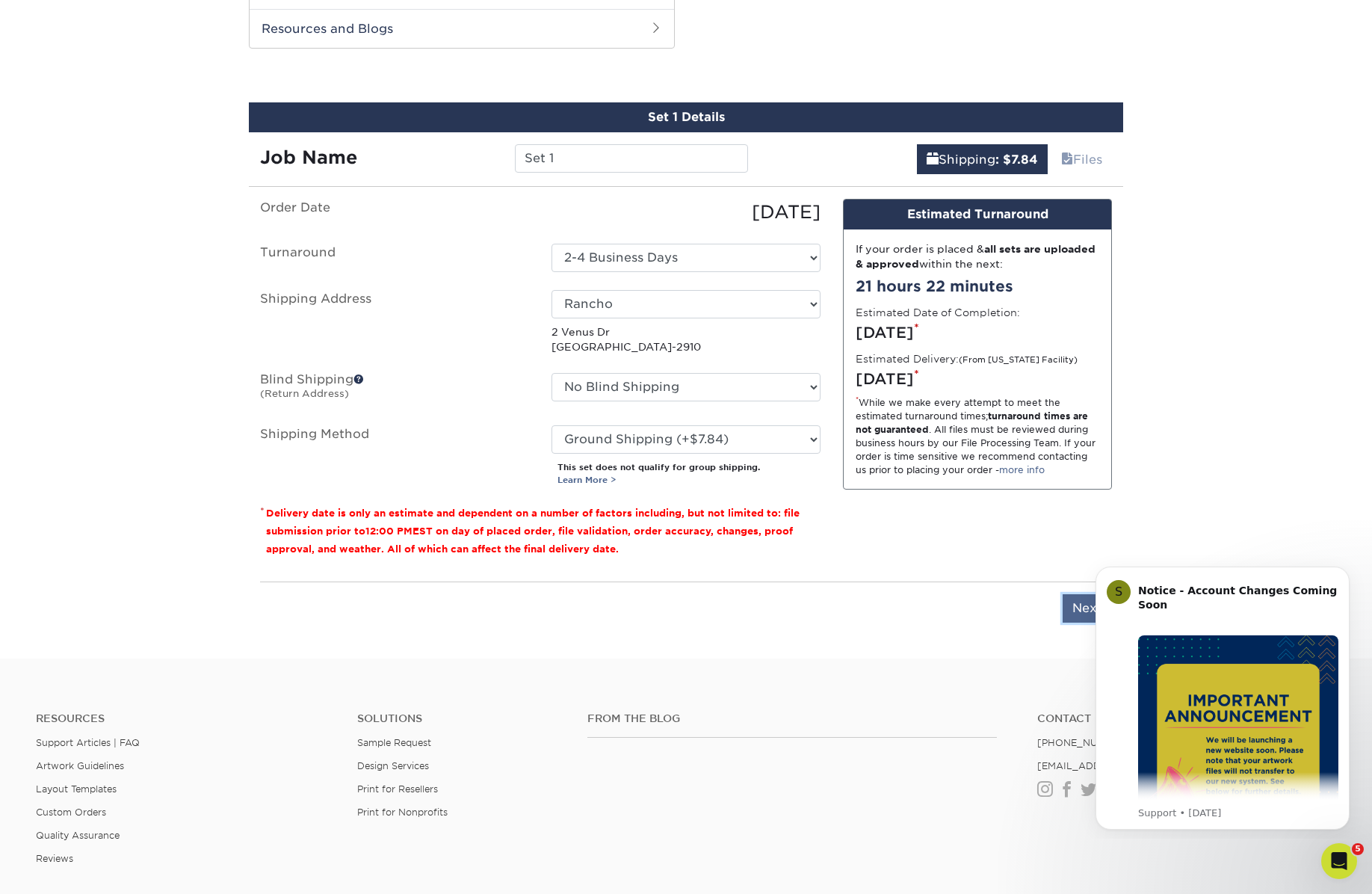
click at [1074, 605] on input "Next" at bounding box center [1087, 608] width 49 height 28
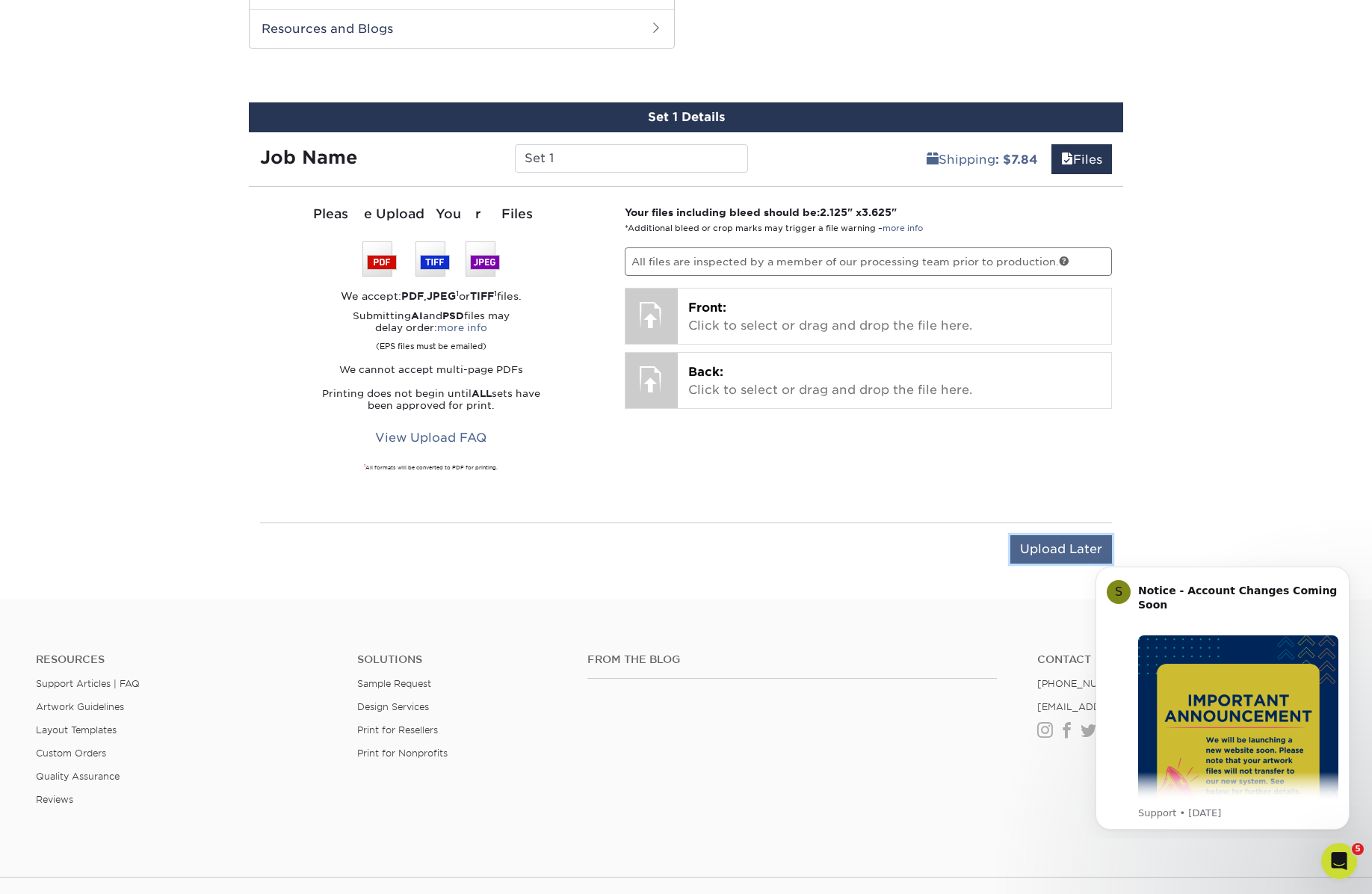
click at [1032, 553] on input "Upload Later" at bounding box center [1061, 549] width 102 height 28
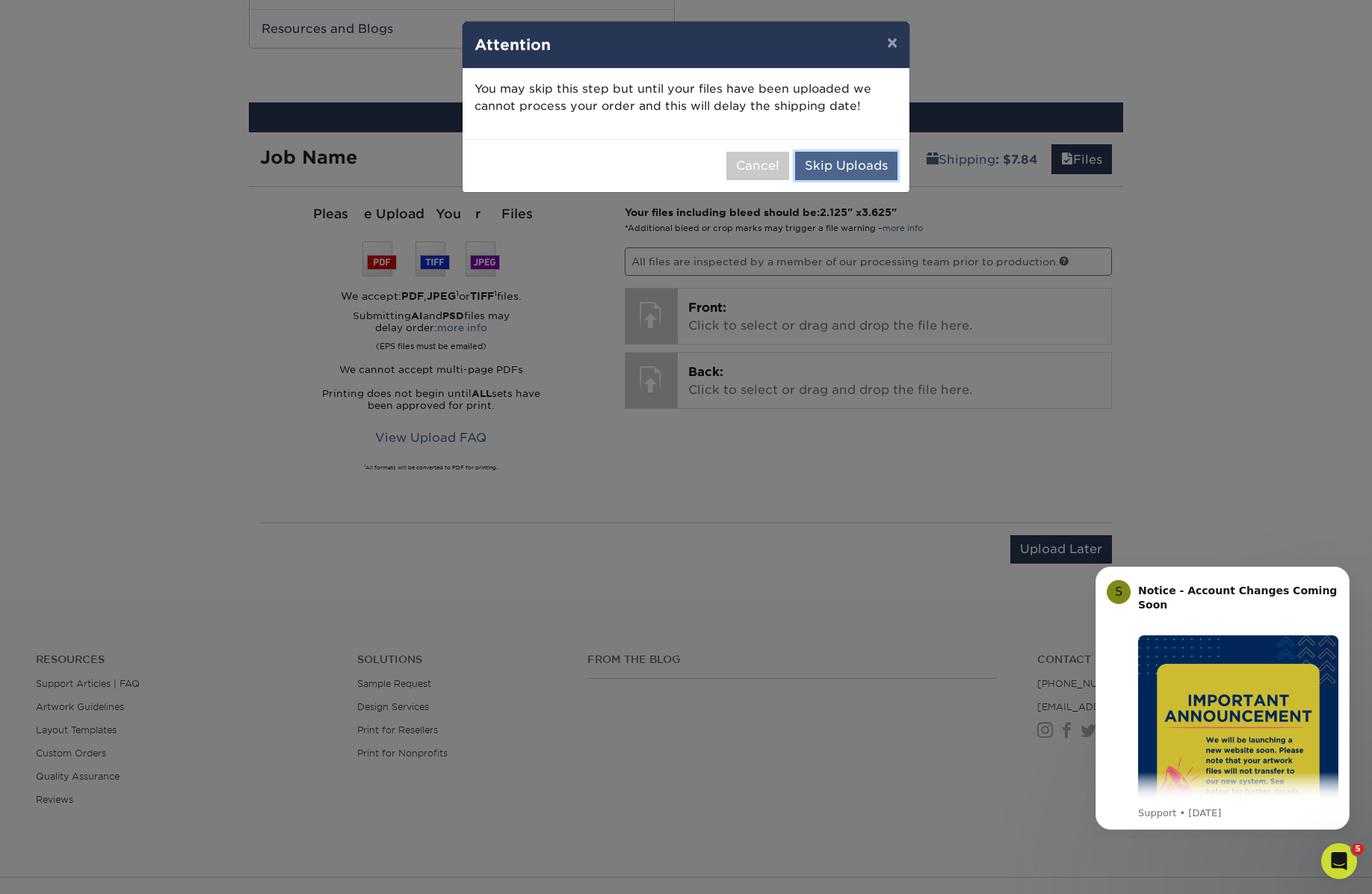
click at [851, 165] on button "Skip Uploads" at bounding box center [846, 165] width 102 height 28
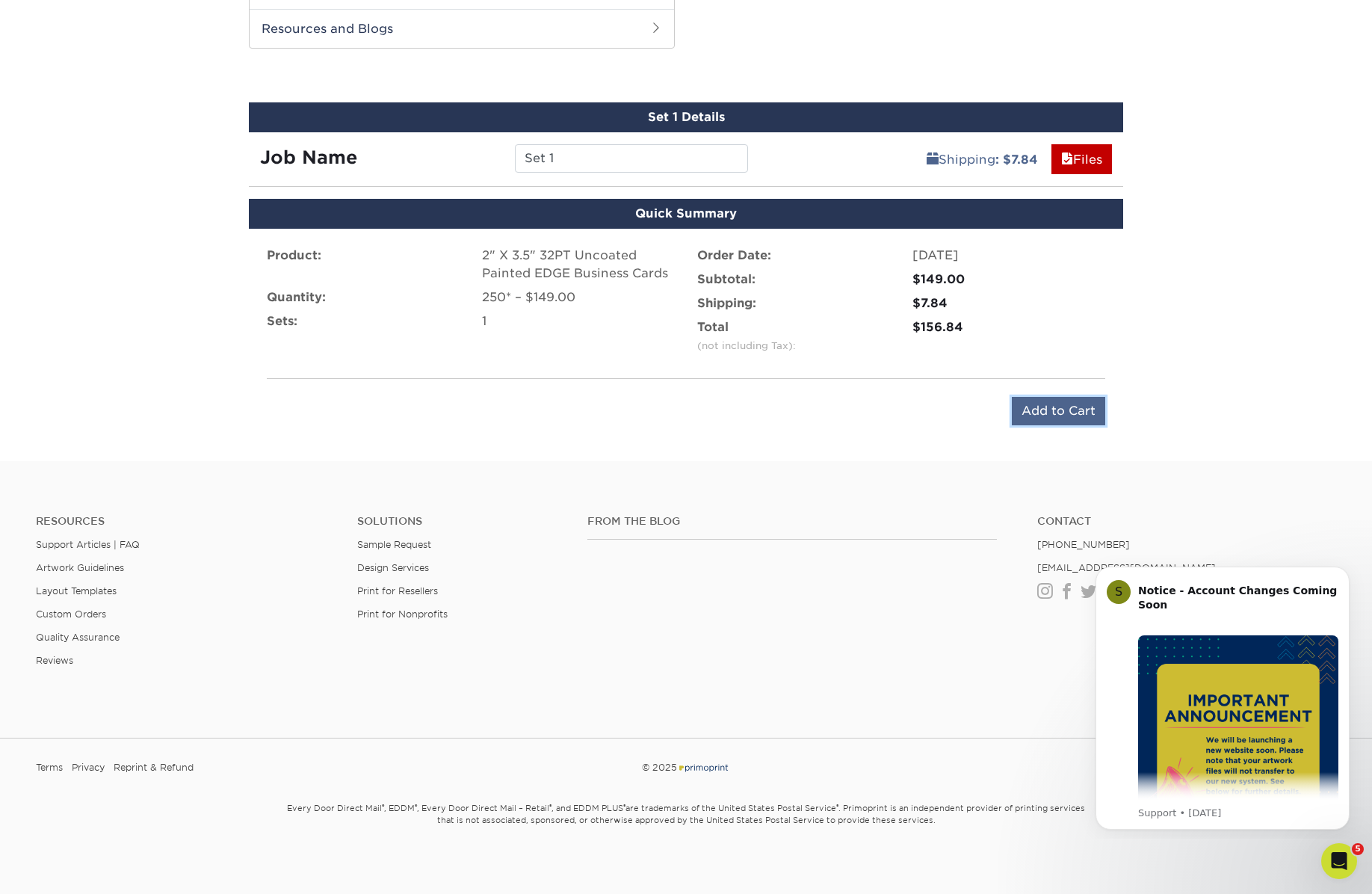
click at [1038, 415] on input "Add to Cart" at bounding box center [1057, 411] width 93 height 28
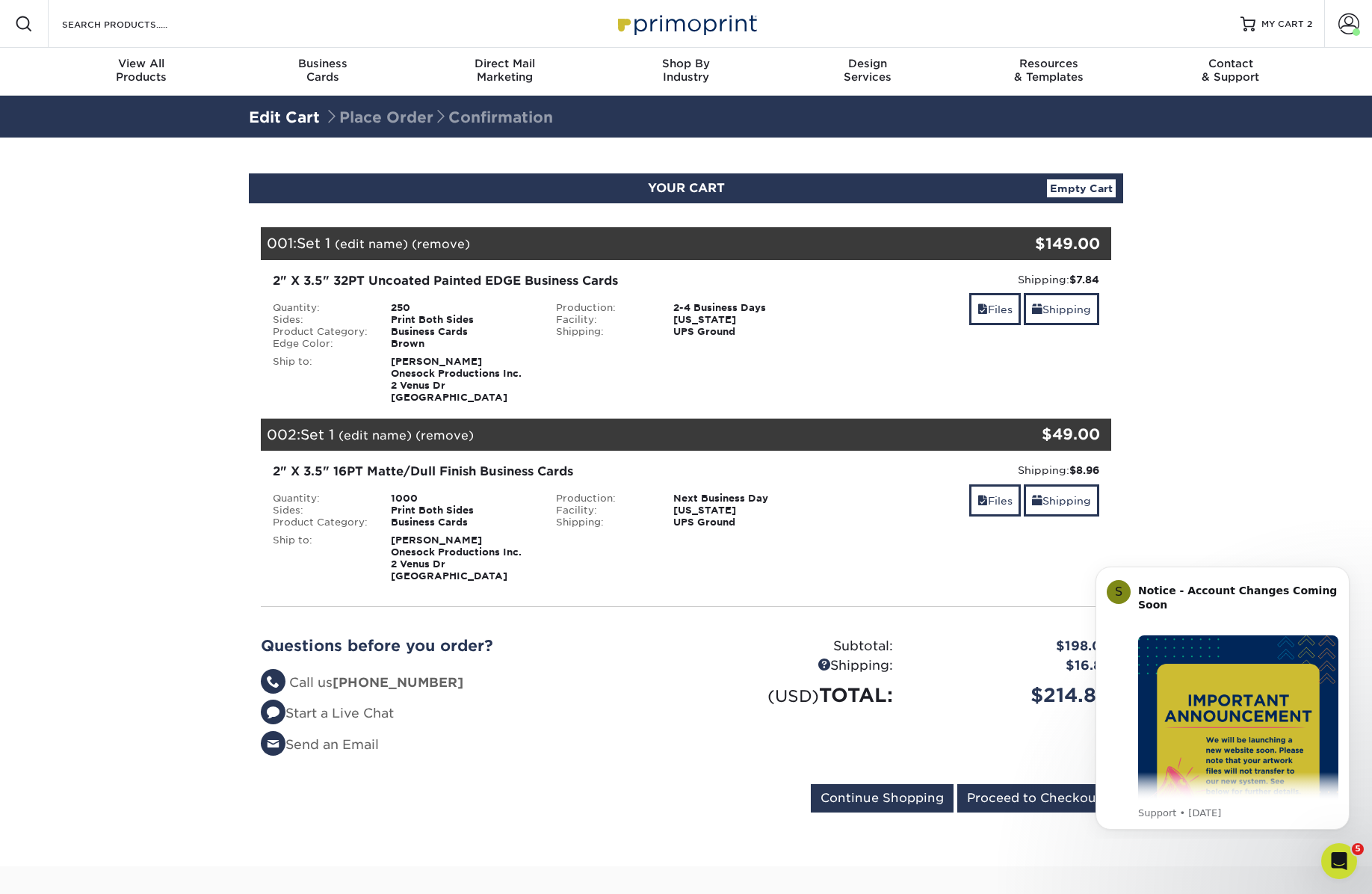
click at [451, 432] on link "(remove)" at bounding box center [445, 435] width 58 height 14
click at [727, 434] on link "Yes" at bounding box center [721, 435] width 21 height 14
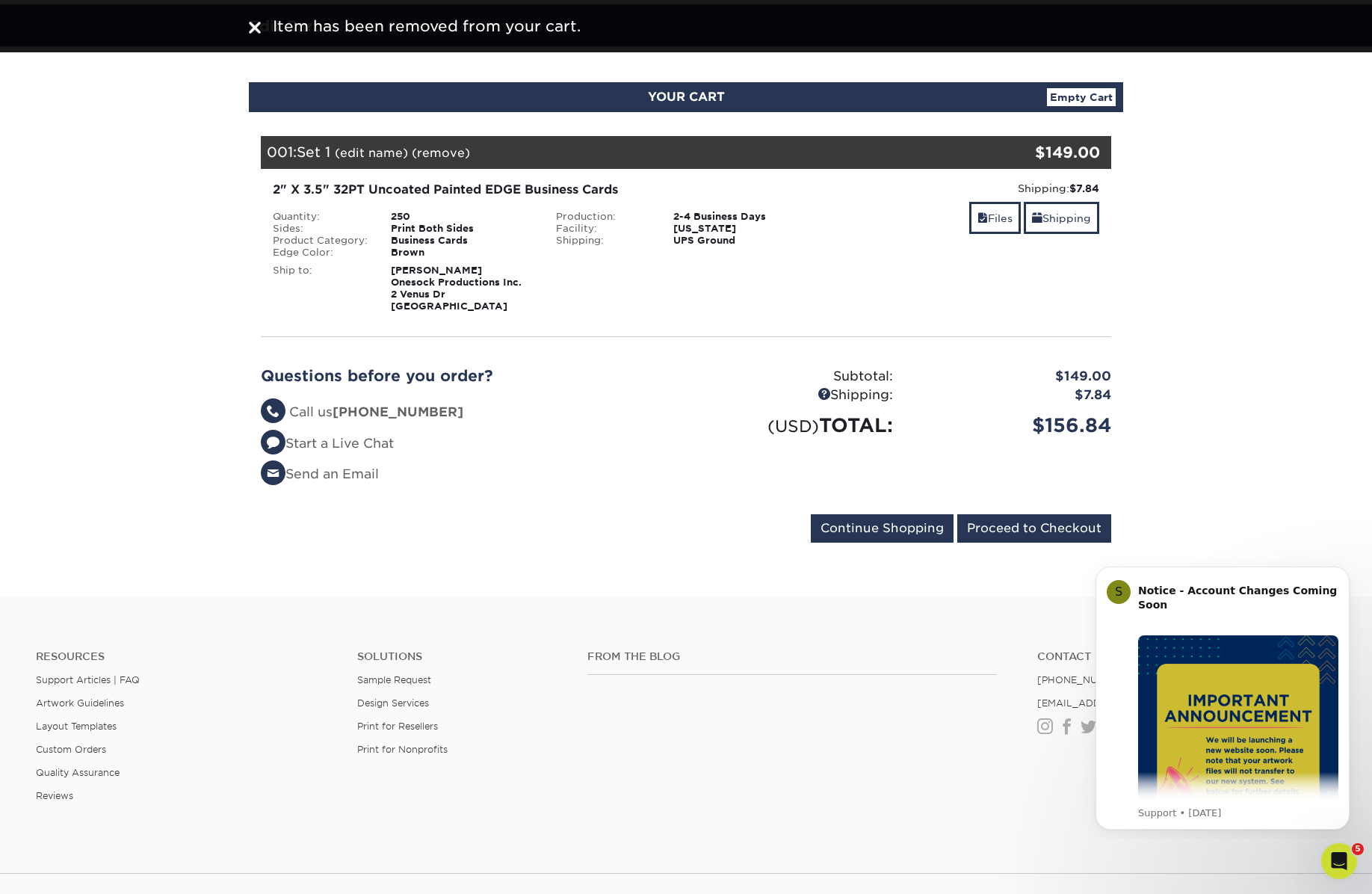
scroll to position [150, 0]
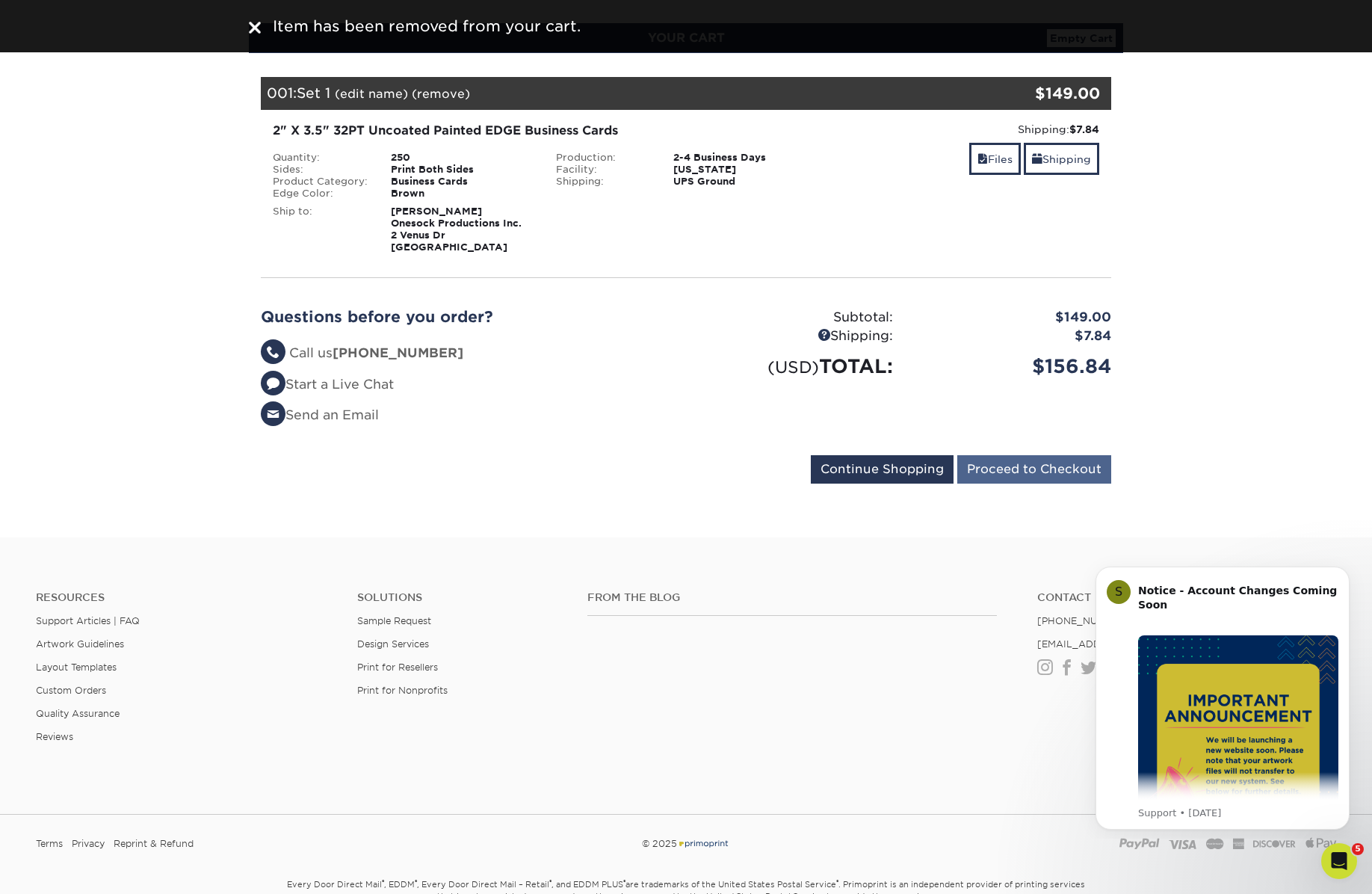
click at [1015, 469] on input "Proceed to Checkout" at bounding box center [1034, 469] width 154 height 28
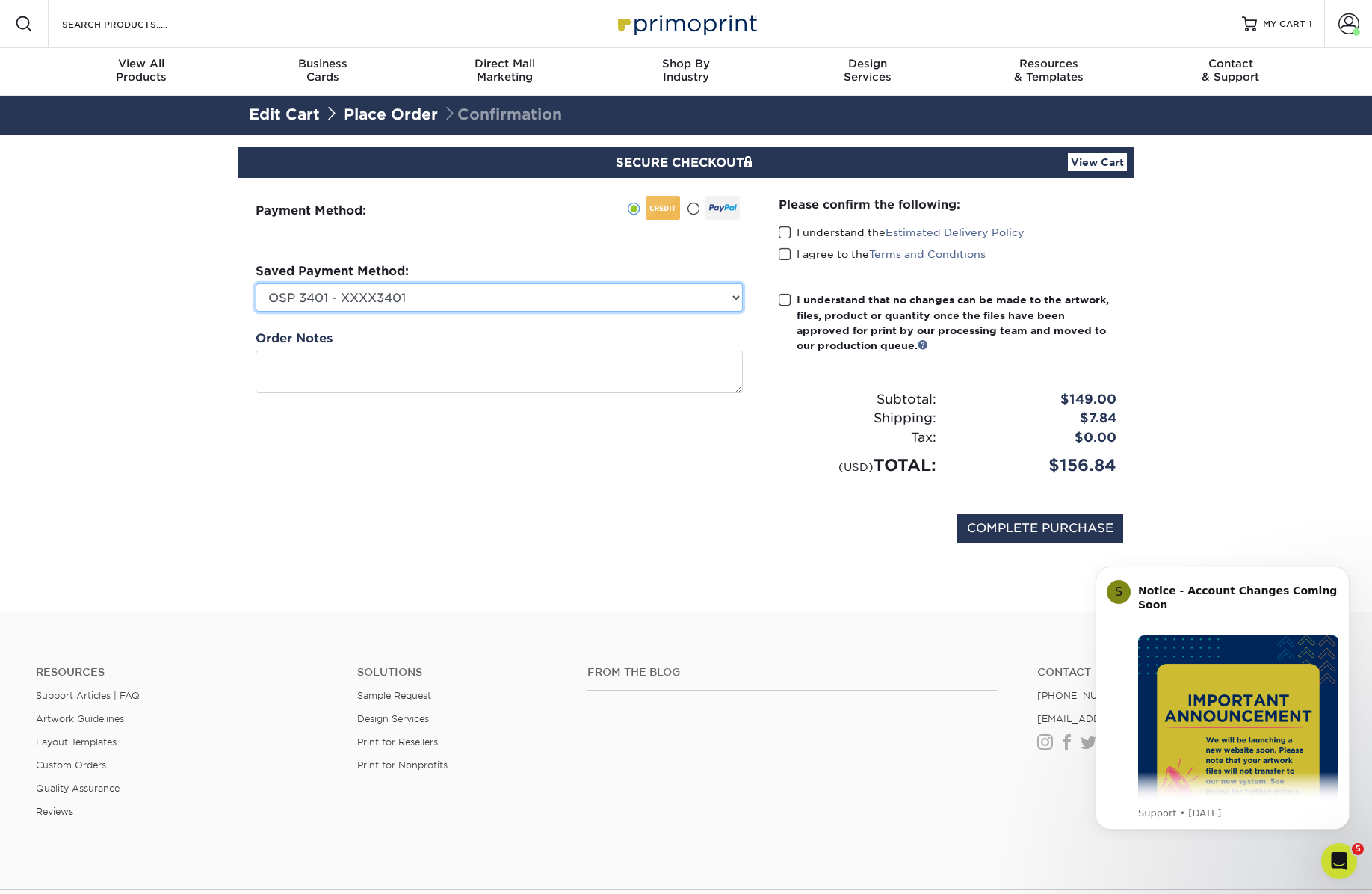
click at [456, 293] on select "OSP 3401 - XXXX3401 Visa - XXXX4183 Visa - XXXX1548 New Credit Card" at bounding box center [498, 297] width 487 height 28
select select "69905"
click at [255, 283] on select "OSP 3401 - XXXX3401 Visa - XXXX4183 Visa - XXXX1548 New Credit Card" at bounding box center [498, 297] width 487 height 28
click at [785, 230] on span at bounding box center [784, 232] width 13 height 14
click at [0, 0] on input "I understand the Estimated Delivery Policy" at bounding box center [0, 0] width 0 height 0
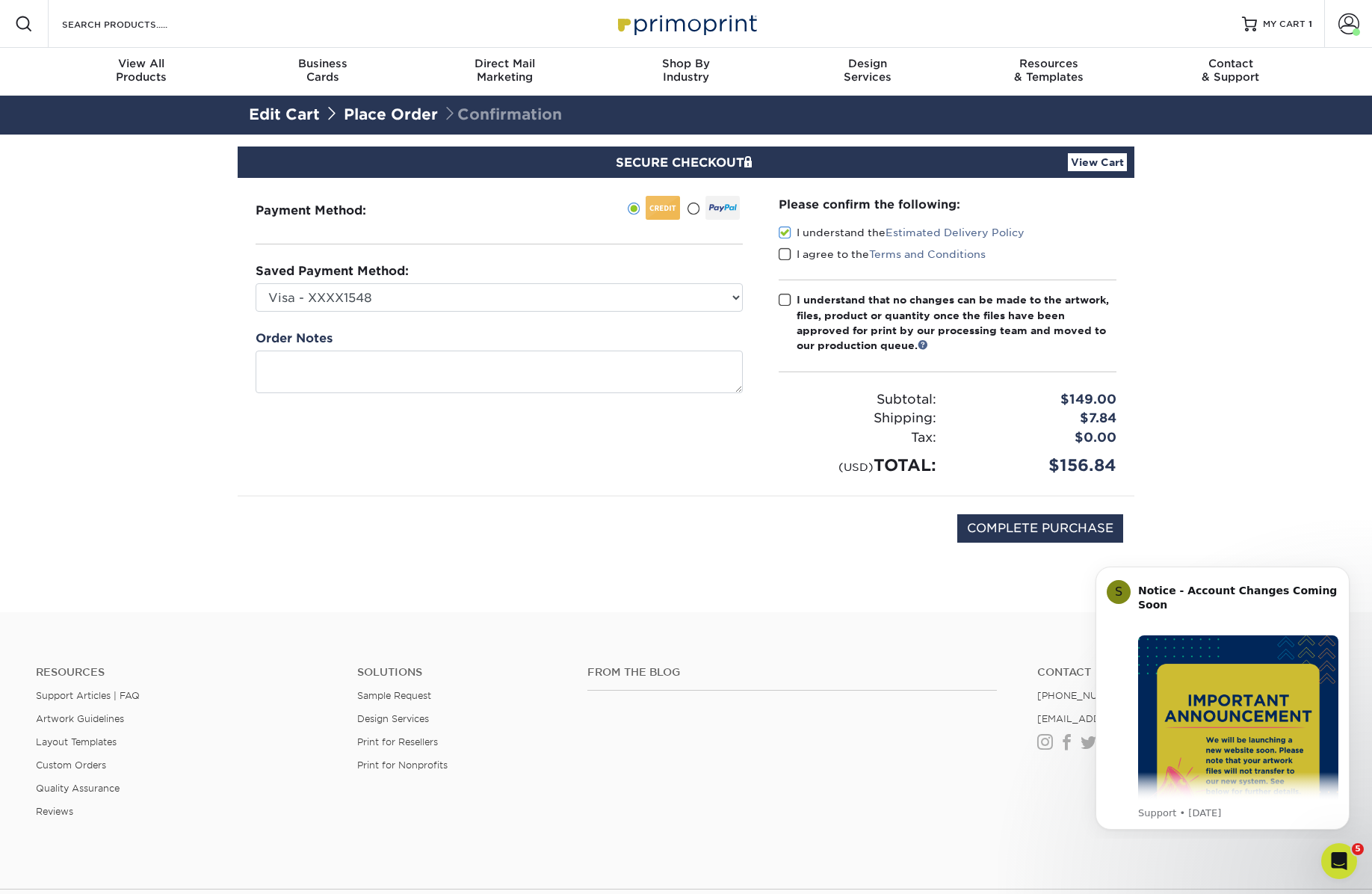
click at [785, 254] on span at bounding box center [784, 255] width 13 height 14
click at [0, 0] on input "I agree to the Terms and Conditions" at bounding box center [0, 0] width 0 height 0
click at [785, 300] on span at bounding box center [784, 300] width 13 height 14
click at [0, 0] on input "I understand that no changes can be made to the artwork, files, product or quan…" at bounding box center [0, 0] width 0 height 0
click at [1025, 535] on input "COMPLETE PURCHASE" at bounding box center [1040, 528] width 166 height 28
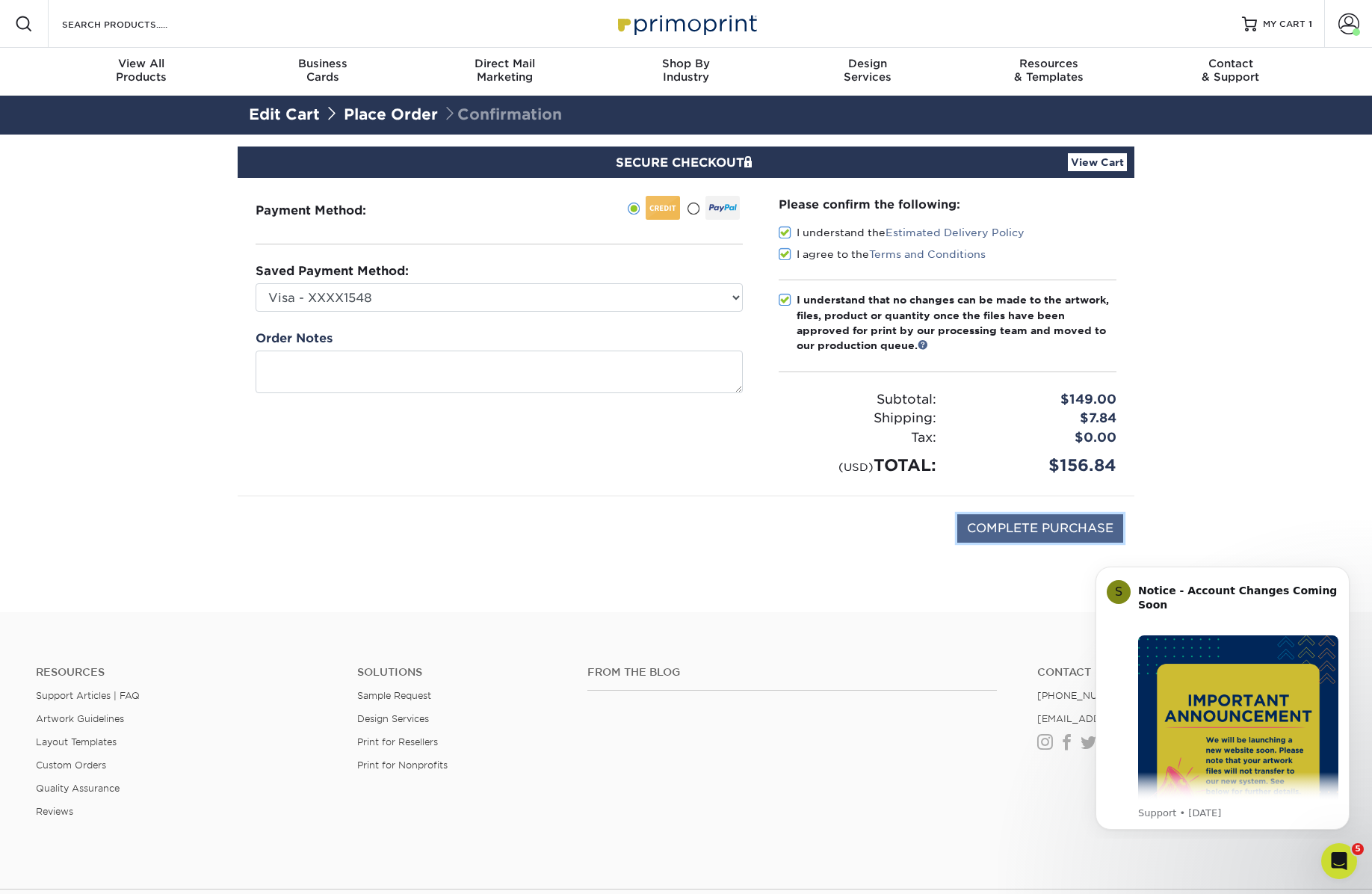
type input "PROCESSING, PLEASE WAIT..."
